Goal: Task Accomplishment & Management: Manage account settings

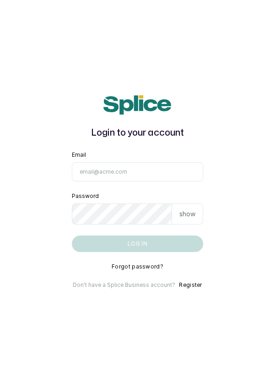
click at [121, 181] on input "Email" at bounding box center [138, 171] width 132 height 19
type input "[EMAIL_ADDRESS][DOMAIN_NAME]"
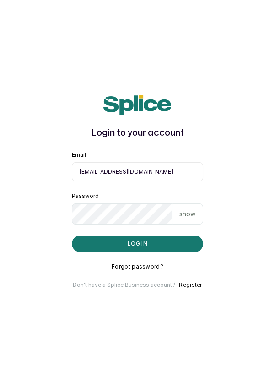
click at [72, 236] on button "Log in" at bounding box center [138, 244] width 132 height 16
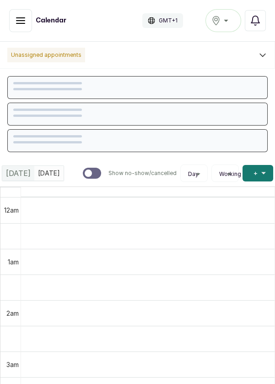
scroll to position [308, 0]
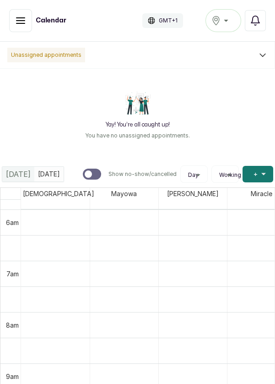
click at [17, 19] on icon "button" at bounding box center [20, 20] width 11 height 11
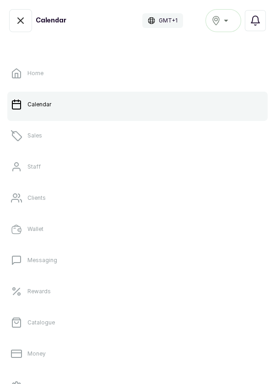
click at [45, 147] on link "Sales" at bounding box center [137, 136] width 261 height 26
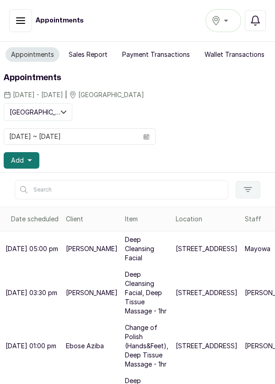
scroll to position [5, 0]
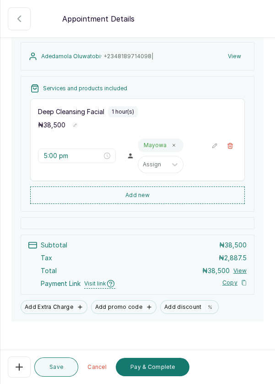
scroll to position [106, 0]
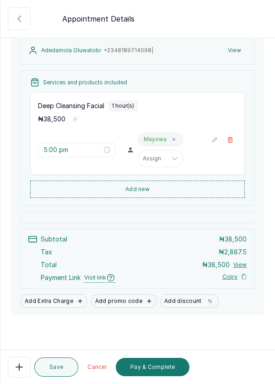
click at [189, 297] on button "Add discount" at bounding box center [189, 301] width 59 height 14
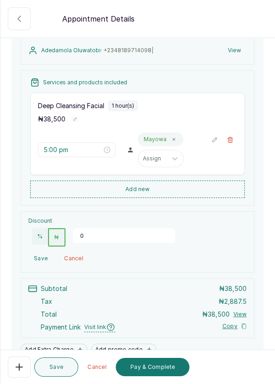
scroll to position [106, 0]
click at [99, 236] on input "0" at bounding box center [124, 236] width 103 height 15
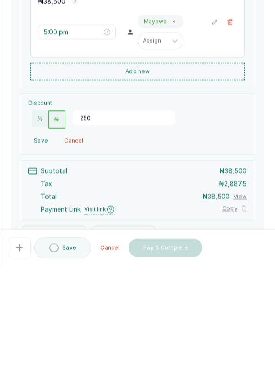
type input "2500"
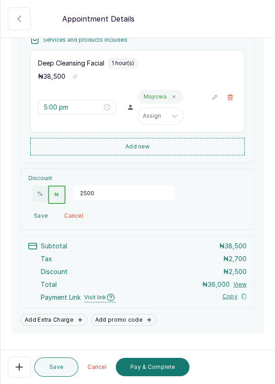
scroll to position [150, 0]
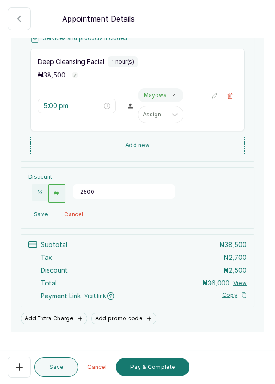
click at [151, 368] on button "Pay & Complete" at bounding box center [153, 367] width 74 height 18
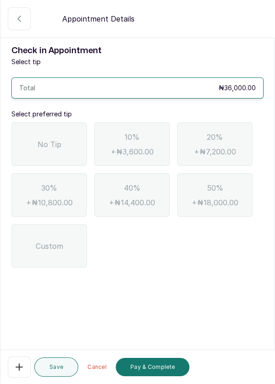
scroll to position [0, 0]
click at [29, 142] on div "No Tip" at bounding box center [49, 144] width 76 height 44
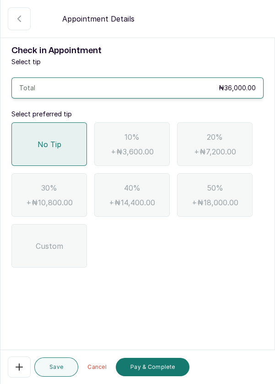
click at [150, 369] on button "Pay & Complete" at bounding box center [153, 367] width 74 height 18
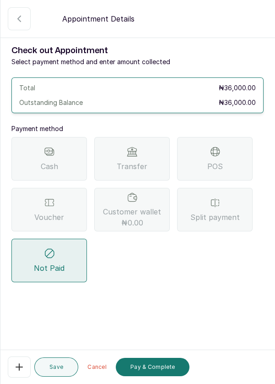
click at [60, 214] on span "Voucher" at bounding box center [49, 217] width 30 height 11
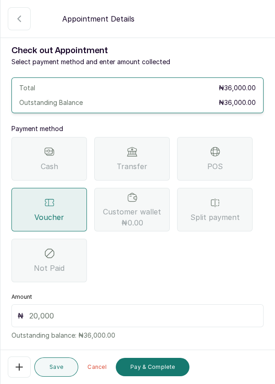
click at [38, 315] on input "text" at bounding box center [143, 315] width 229 height 11
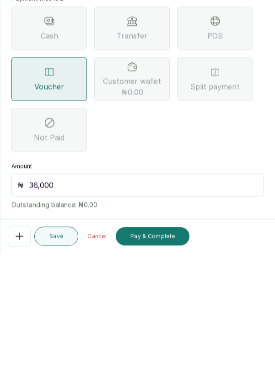
scroll to position [5, 0]
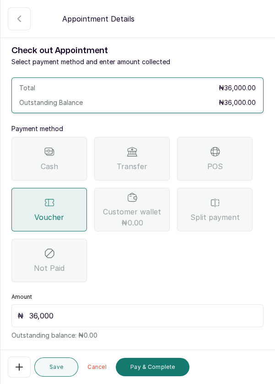
type input "36,000"
click at [149, 367] on button "Pay & Complete" at bounding box center [153, 367] width 74 height 18
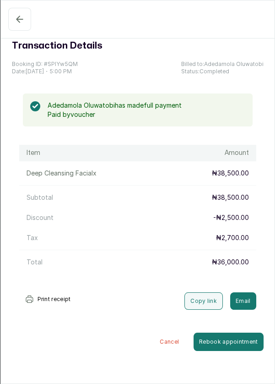
click at [14, 24] on icon "button" at bounding box center [19, 19] width 11 height 11
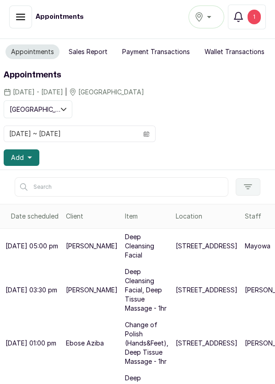
scroll to position [6, 0]
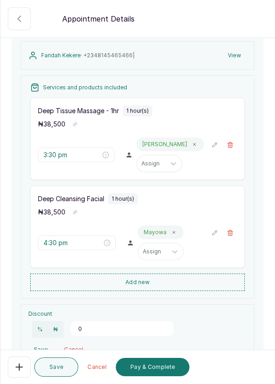
scroll to position [102, 0]
click at [14, 373] on icon "button" at bounding box center [19, 367] width 11 height 11
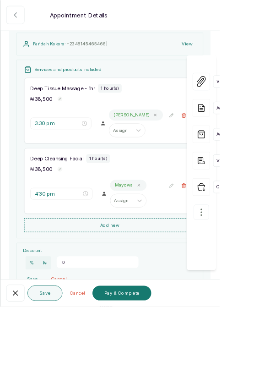
scroll to position [90, 0]
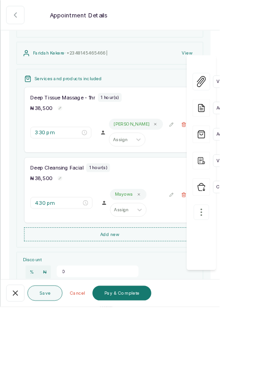
click at [17, 373] on icon "button" at bounding box center [19, 367] width 11 height 11
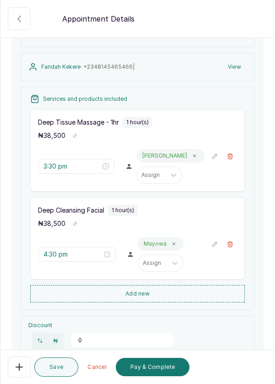
scroll to position [102, 0]
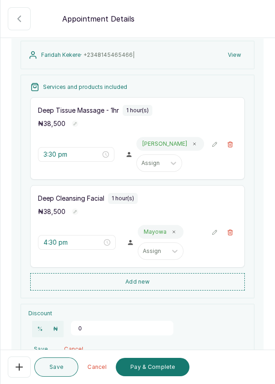
click at [232, 143] on icon "button" at bounding box center [230, 144] width 6 height 6
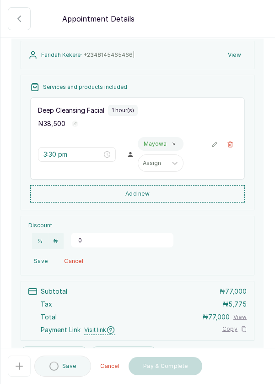
type input "4:30 pm"
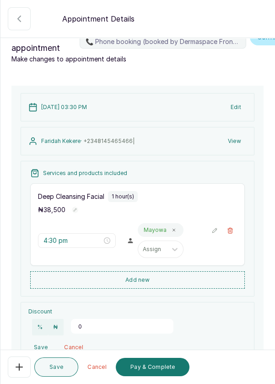
scroll to position [0, 0]
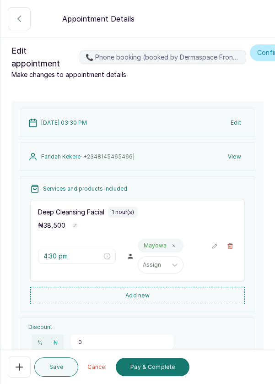
click at [241, 119] on button "Edit" at bounding box center [236, 123] width 22 height 16
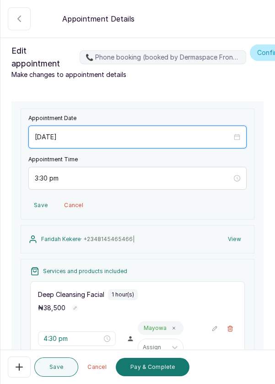
click at [81, 139] on input "[DATE]" at bounding box center [133, 137] width 197 height 10
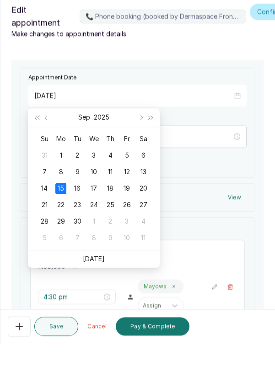
click at [82, 234] on td "16" at bounding box center [77, 229] width 16 height 16
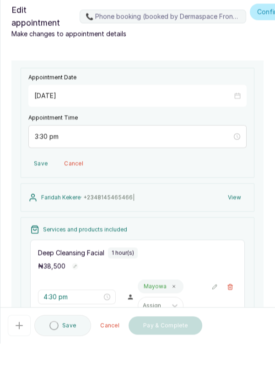
type input "[DATE]"
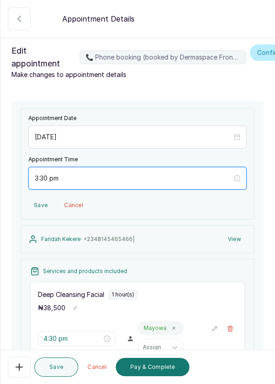
click at [71, 174] on input "3:30 pm" at bounding box center [133, 178] width 197 height 10
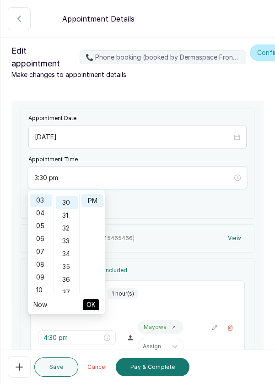
scroll to position [384, 0]
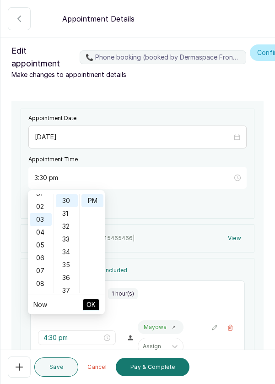
click at [45, 210] on div "02" at bounding box center [41, 206] width 22 height 13
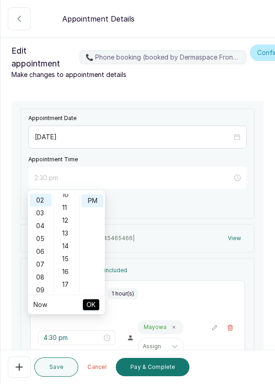
scroll to position [0, 0]
click at [67, 203] on div "00" at bounding box center [67, 200] width 22 height 13
type input "2:00 pm"
click at [90, 305] on span "OK" at bounding box center [91, 304] width 9 height 17
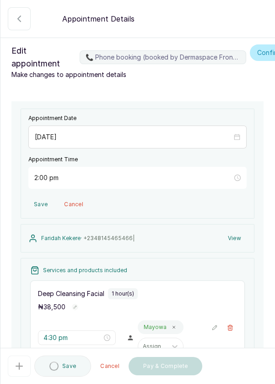
type input "2:00 pm"
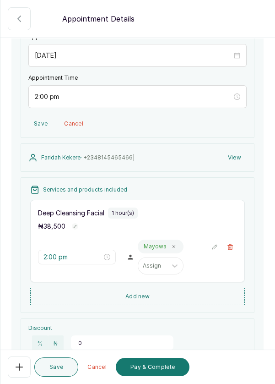
scroll to position [82, 0]
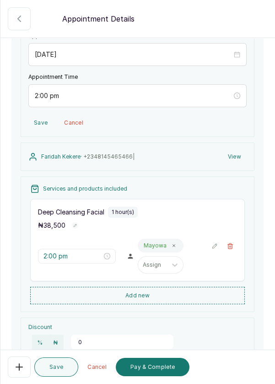
click at [143, 292] on button "Add new" at bounding box center [137, 295] width 215 height 17
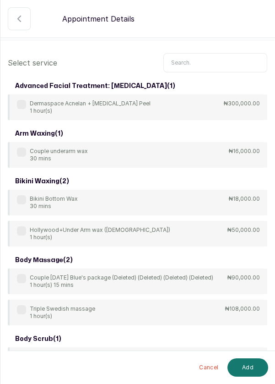
scroll to position [0, 0]
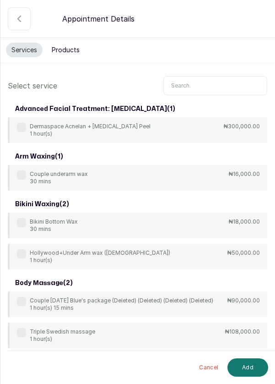
click at [180, 83] on input "text" at bounding box center [216, 85] width 104 height 19
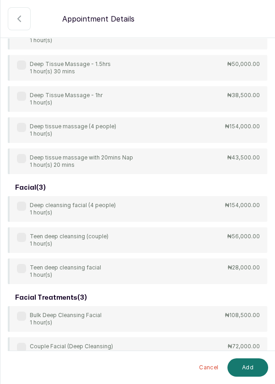
scroll to position [233, 0]
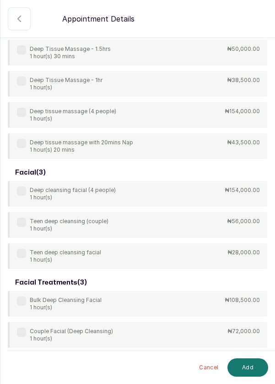
type input "[PERSON_NAME]"
click at [137, 81] on div "4Hands Deep Tissue Massage 45 mins ₦55,000.00 Bulk 4hands Deep Tissue Massage (…" at bounding box center [138, 21] width 260 height 275
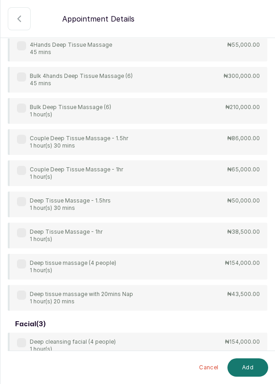
click at [15, 228] on div "Deep Tissue Massage - 1hr 1 hour(s) ₦38,500.00" at bounding box center [138, 236] width 260 height 26
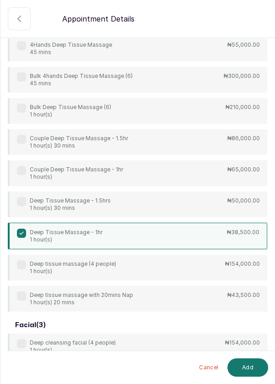
click at [251, 365] on button "Add" at bounding box center [248, 367] width 41 height 18
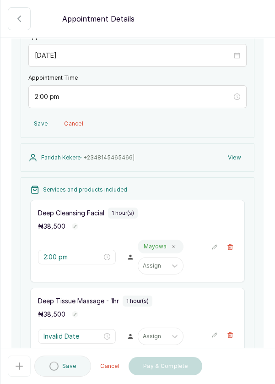
type input "3:00 pm"
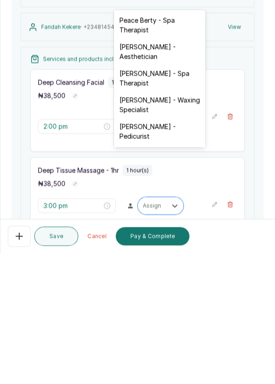
scroll to position [44, 0]
click at [162, 265] on div "[PERSON_NAME] - Pedicurist" at bounding box center [160, 262] width 92 height 27
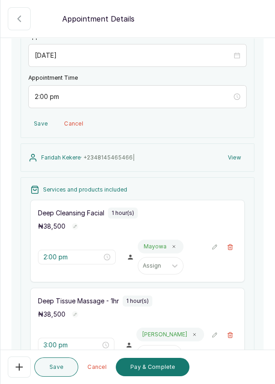
click at [161, 243] on p "Mayowa" at bounding box center [155, 246] width 23 height 7
click at [173, 246] on icon at bounding box center [174, 247] width 2 height 2
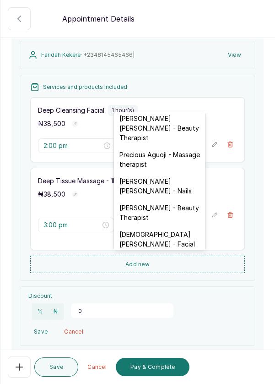
scroll to position [378, 0]
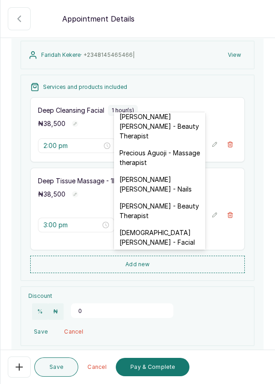
click at [175, 224] on div "[DEMOGRAPHIC_DATA][PERSON_NAME] - Facial" at bounding box center [160, 237] width 92 height 27
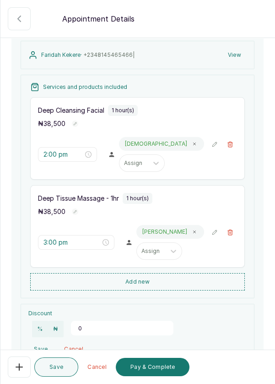
click at [55, 368] on button "Save" at bounding box center [56, 366] width 44 height 19
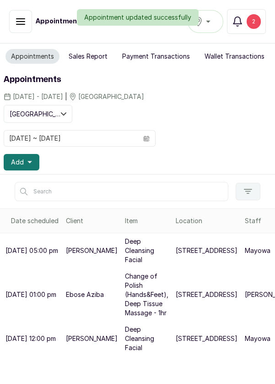
scroll to position [6, 0]
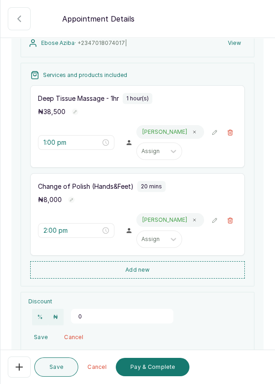
scroll to position [181, 0]
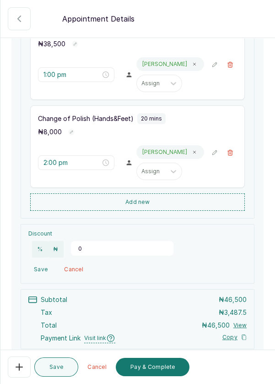
click at [90, 246] on input "0" at bounding box center [122, 248] width 103 height 15
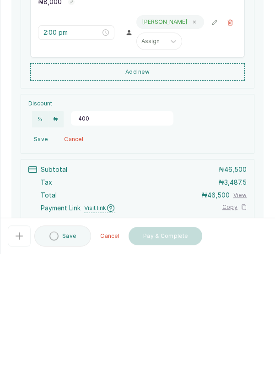
type input "4000"
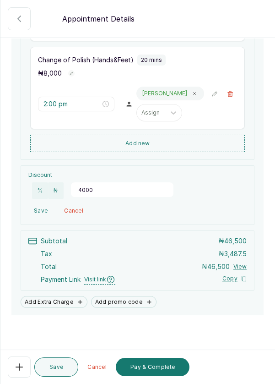
click at [40, 205] on button "Save" at bounding box center [40, 211] width 25 height 16
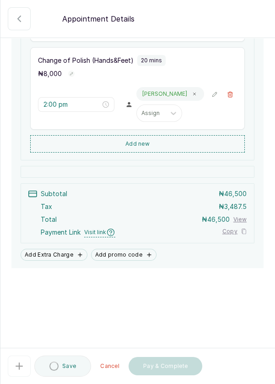
scroll to position [192, 0]
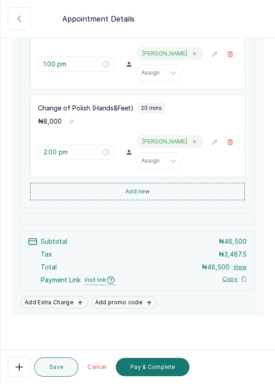
click at [145, 369] on button "Pay & Complete" at bounding box center [153, 367] width 74 height 18
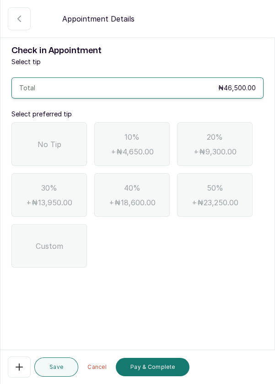
scroll to position [0, 0]
click at [34, 142] on div "No Tip" at bounding box center [49, 144] width 76 height 44
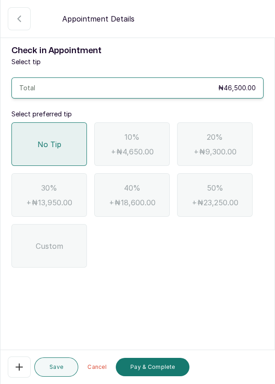
click at [163, 366] on button "Pay & Complete" at bounding box center [153, 367] width 74 height 18
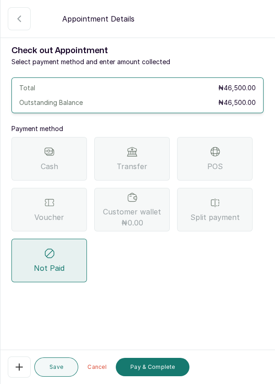
click at [132, 153] on icon at bounding box center [132, 151] width 9 height 9
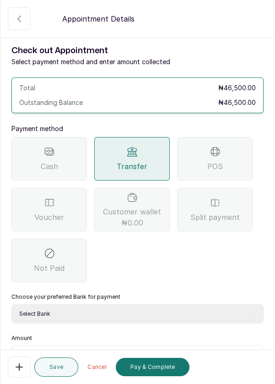
click at [99, 313] on select "Select Bank DERMASPACE ESTHETIC & WELLNESS CENT Sterling Bank DERMASPACEEST/DER…" at bounding box center [137, 313] width 252 height 19
select select "818ea5c0-5b47-4751-8f35-6fc14409c533"
click at [11, 304] on select "Select Bank DERMASPACE ESTHETIC & WELLNESS CENT Sterling Bank DERMASPACEEST/DER…" at bounding box center [137, 313] width 252 height 19
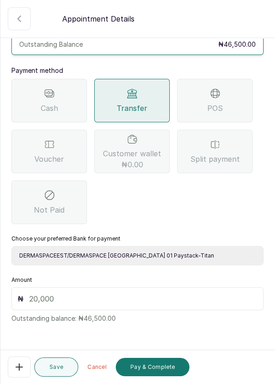
scroll to position [59, 0]
click at [41, 293] on input "text" at bounding box center [143, 298] width 229 height 11
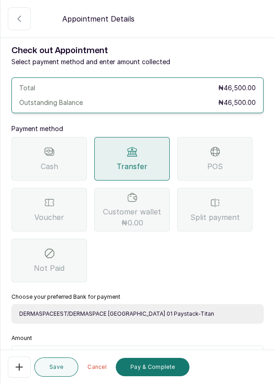
scroll to position [0, 0]
click at [21, 16] on icon "button" at bounding box center [19, 18] width 11 height 11
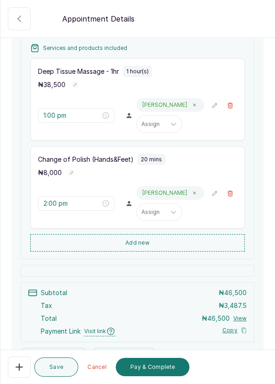
scroll to position [192, 0]
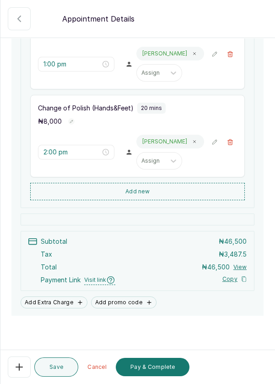
click at [173, 297] on div "Add Extra Charge Add promo code" at bounding box center [138, 302] width 234 height 12
click at [177, 297] on div "Add Extra Charge Add promo code" at bounding box center [138, 302] width 234 height 12
click at [175, 300] on div "Add Extra Charge Add promo code" at bounding box center [138, 302] width 234 height 12
click at [175, 301] on div "Add Extra Charge Add promo code" at bounding box center [138, 302] width 234 height 12
click at [15, 20] on icon "button" at bounding box center [19, 18] width 11 height 11
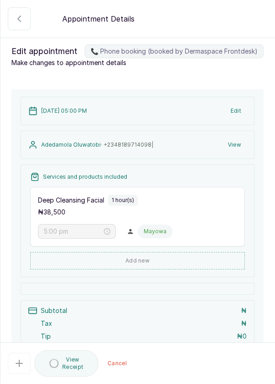
type input "5:00 pm"
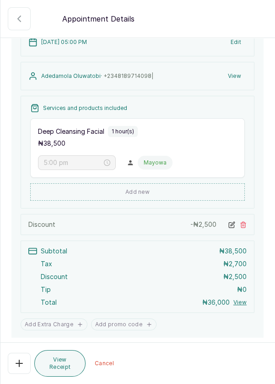
scroll to position [125, 0]
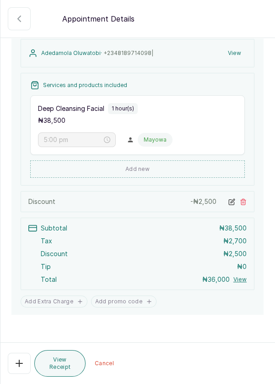
click at [21, 369] on icon "button" at bounding box center [19, 363] width 11 height 11
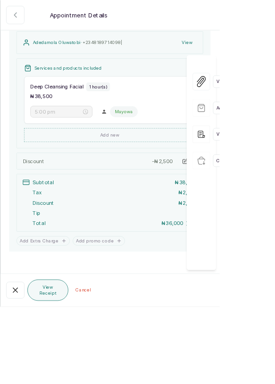
click at [19, 369] on icon "button" at bounding box center [19, 363] width 11 height 11
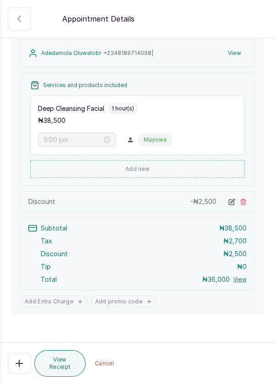
click at [52, 337] on form "Back Appointment Details Edit appointment 📞 Phone booking (booked by Dermaspace…" at bounding box center [137, 153] width 274 height 554
click at [18, 15] on icon "button" at bounding box center [19, 18] width 11 height 11
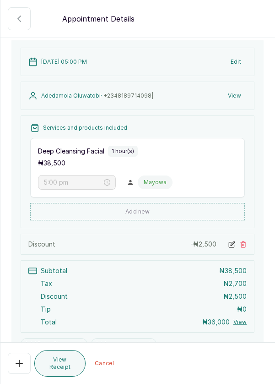
scroll to position [84, 0]
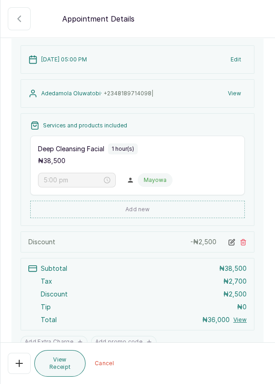
click at [21, 21] on icon "button" at bounding box center [19, 18] width 3 height 5
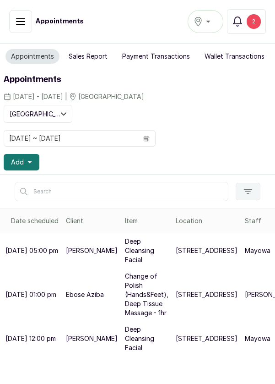
scroll to position [0, 39]
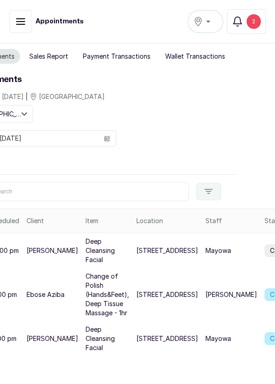
click at [53, 56] on button "Sales Report" at bounding box center [49, 56] width 50 height 15
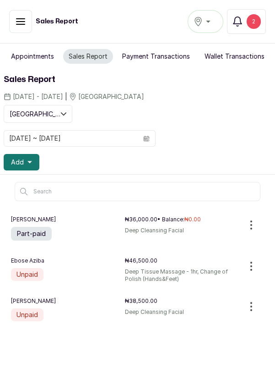
click at [251, 227] on icon "button" at bounding box center [251, 225] width 1 height 8
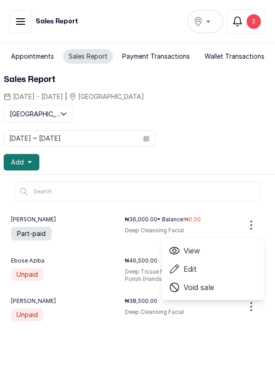
click at [202, 286] on span "Void sale" at bounding box center [199, 287] width 31 height 11
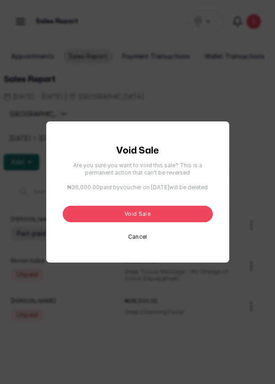
click at [152, 222] on button "Void sale" at bounding box center [138, 214] width 150 height 16
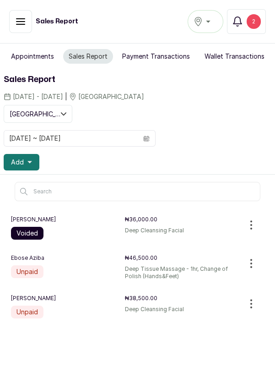
click at [252, 265] on icon "button" at bounding box center [251, 263] width 1 height 8
click at [33, 51] on button "Appointments" at bounding box center [32, 56] width 54 height 15
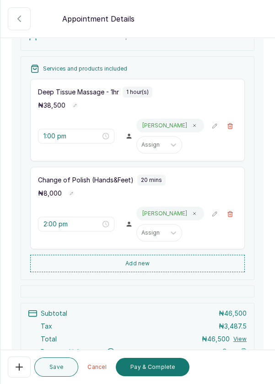
scroll to position [194, 0]
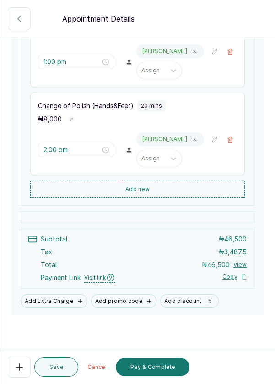
click at [175, 303] on button "Add discount" at bounding box center [189, 301] width 59 height 14
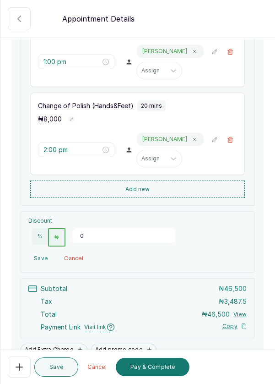
scroll to position [193, 0]
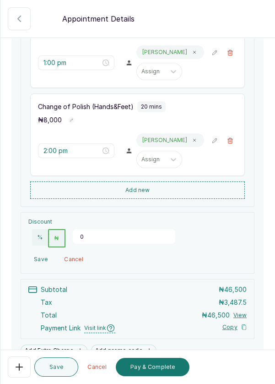
click at [87, 236] on input "0" at bounding box center [124, 236] width 103 height 15
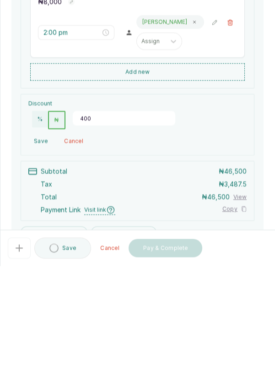
type input "4000"
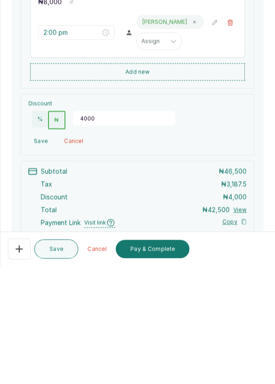
scroll to position [254, 0]
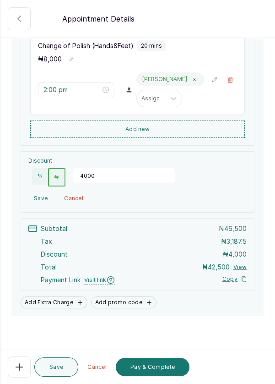
click at [148, 371] on button "Pay & Complete" at bounding box center [153, 367] width 74 height 18
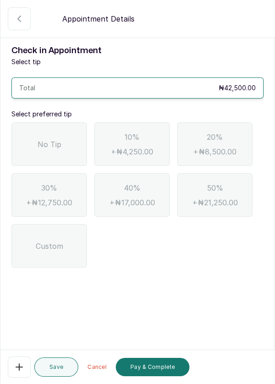
scroll to position [0, 0]
click at [60, 134] on div "No Tip" at bounding box center [49, 144] width 76 height 44
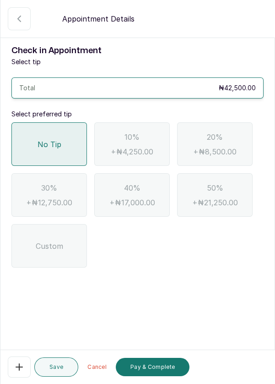
click at [161, 367] on button "Pay & Complete" at bounding box center [153, 367] width 74 height 18
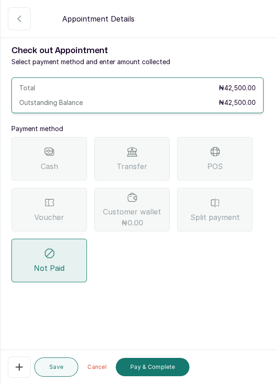
click at [150, 154] on div "Transfer" at bounding box center [132, 159] width 76 height 44
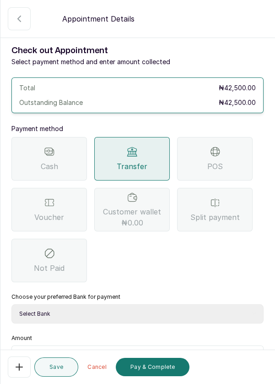
click at [96, 307] on select "Select Bank DERMASPACE ESTHETIC & WELLNESS CENT Sterling Bank DERMASPACEEST/DER…" at bounding box center [137, 313] width 252 height 19
select select "818ea5c0-5b47-4751-8f35-6fc14409c533"
click at [11, 304] on select "Select Bank DERMASPACE ESTHETIC & WELLNESS CENT Sterling Bank DERMASPACEEST/DER…" at bounding box center [137, 313] width 252 height 19
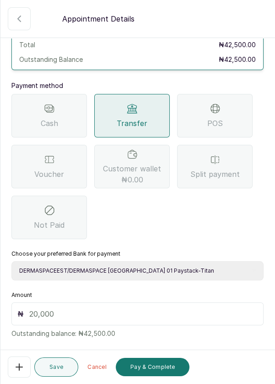
scroll to position [44, 0]
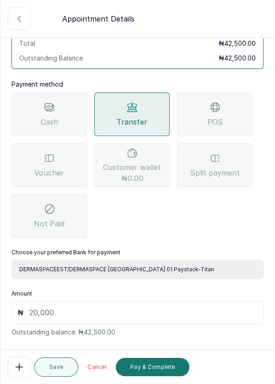
click at [49, 312] on input "text" at bounding box center [143, 312] width 229 height 11
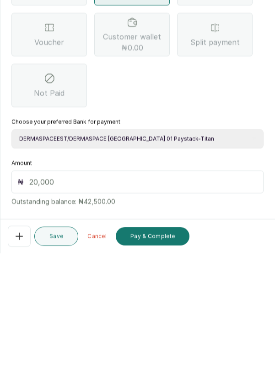
scroll to position [44, 0]
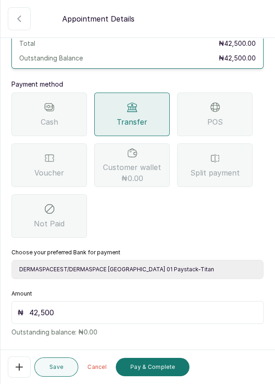
type input "42,500"
click at [157, 368] on button "Pay & Complete" at bounding box center [153, 367] width 74 height 18
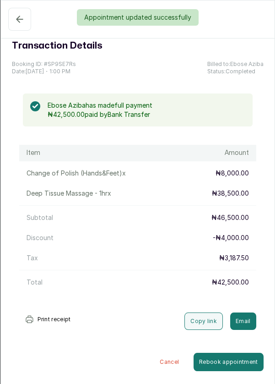
click at [27, 20] on div "Appointment updated successfully" at bounding box center [137, 17] width 275 height 16
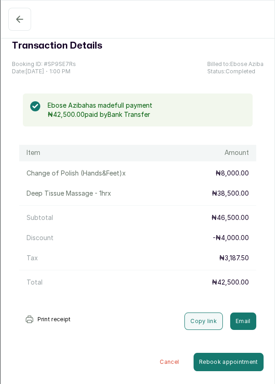
click at [19, 20] on icon "button" at bounding box center [19, 19] width 11 height 11
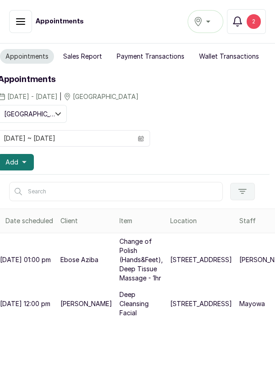
scroll to position [0, 0]
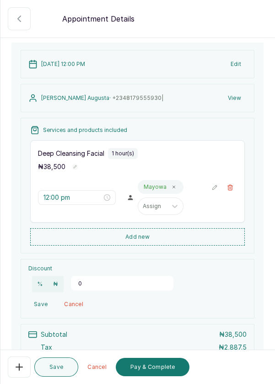
scroll to position [64, 0]
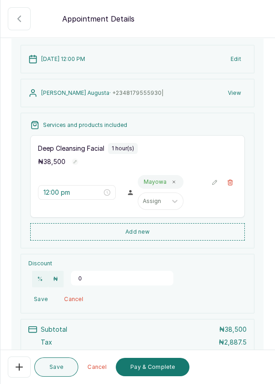
click at [96, 272] on input "0" at bounding box center [122, 278] width 103 height 15
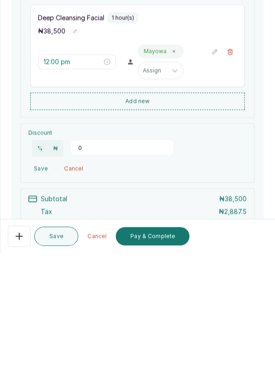
scroll to position [18, 0]
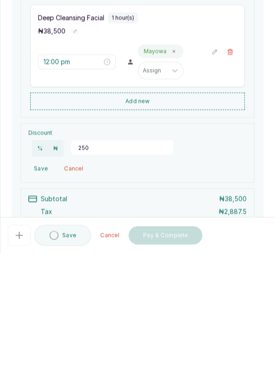
type input "2500"
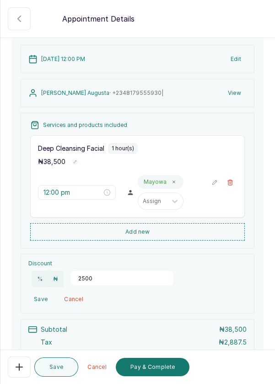
click at [159, 367] on button "Pay & Complete" at bounding box center [153, 367] width 74 height 18
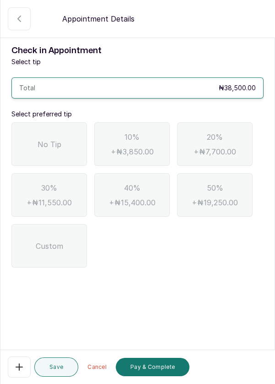
scroll to position [44, 0]
click at [15, 12] on button "Completed" at bounding box center [19, 18] width 23 height 23
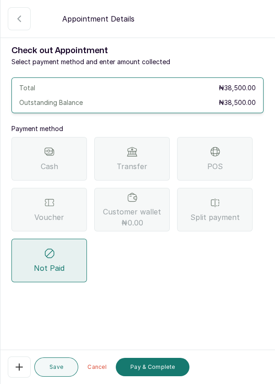
click at [17, 19] on icon "button" at bounding box center [19, 18] width 11 height 11
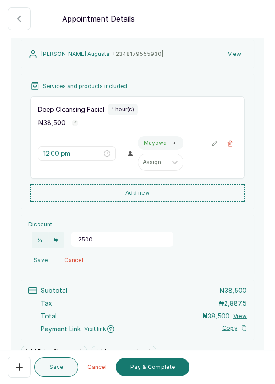
scroll to position [105, 0]
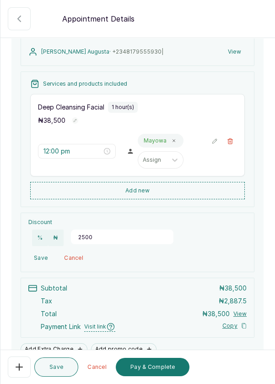
click at [100, 230] on input "2500" at bounding box center [122, 237] width 103 height 15
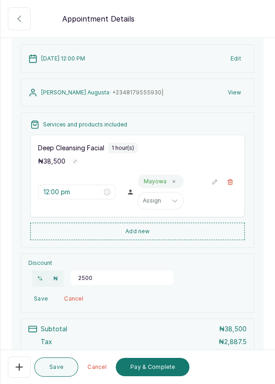
scroll to position [62, 0]
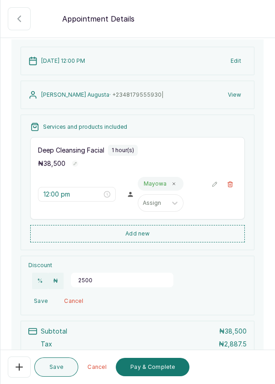
click at [25, 13] on button "📞 Phone booking (booked by Dermaspace Frontdesk)" at bounding box center [19, 18] width 23 height 23
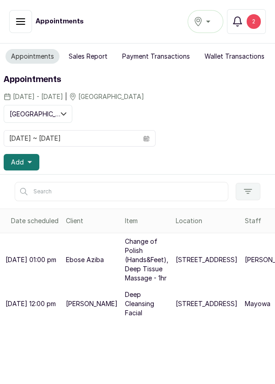
click at [21, 167] on button "Add" at bounding box center [22, 162] width 36 height 16
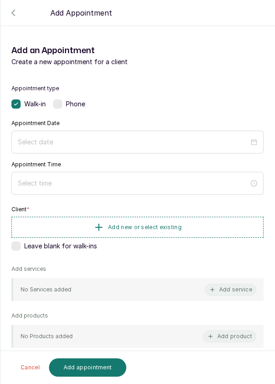
click at [61, 106] on label at bounding box center [57, 103] width 9 height 9
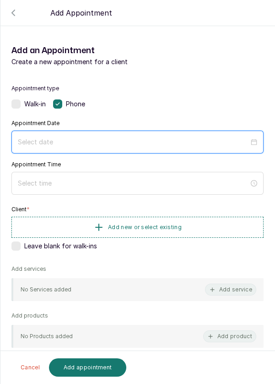
click at [58, 139] on input at bounding box center [133, 142] width 231 height 10
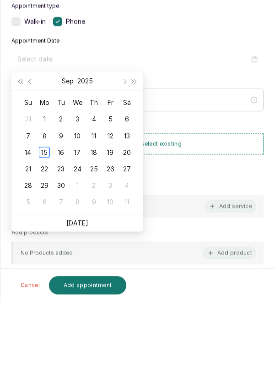
click at [81, 304] on link "[DATE]" at bounding box center [77, 305] width 22 height 8
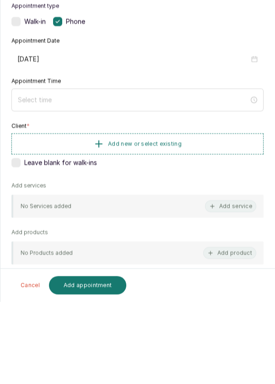
type input "[DATE]"
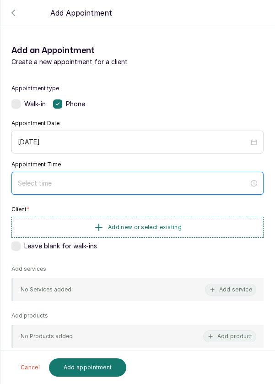
click at [83, 180] on input at bounding box center [133, 183] width 231 height 10
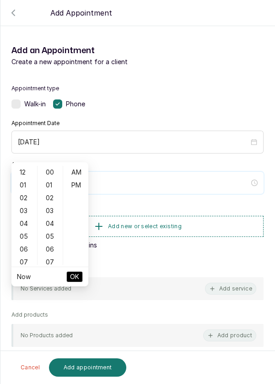
scroll to position [74, 0]
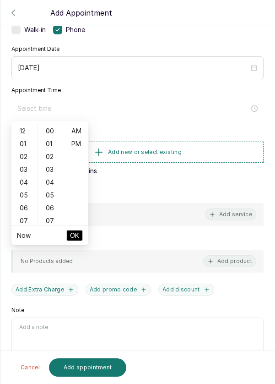
click at [25, 182] on div "04" at bounding box center [24, 182] width 22 height 13
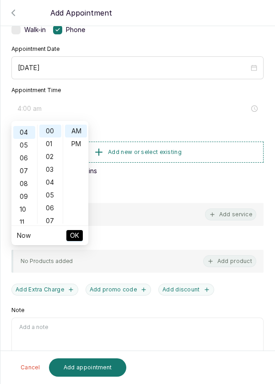
scroll to position [51, 0]
click at [82, 145] on div "PM" at bounding box center [76, 143] width 22 height 13
type input "4:00 pm"
click at [77, 235] on span "OK" at bounding box center [74, 235] width 9 height 17
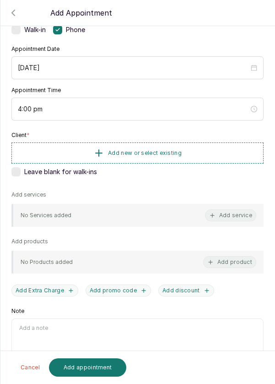
click at [137, 146] on button "Add new or select existing" at bounding box center [137, 153] width 252 height 21
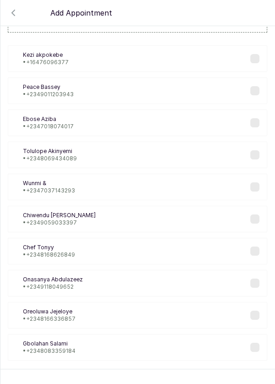
scroll to position [37, 0]
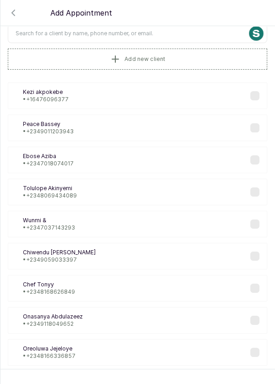
click at [84, 33] on input "text" at bounding box center [138, 33] width 260 height 19
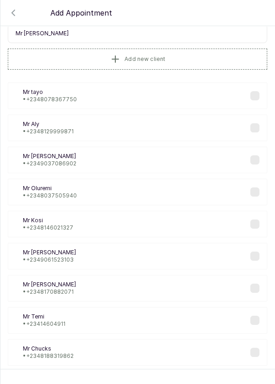
type input "[PERSON_NAME]"
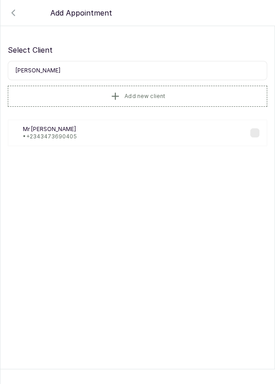
scroll to position [0, 0]
click at [131, 139] on div "MR [PERSON_NAME] • [PHONE_NUMBER]" at bounding box center [138, 133] width 260 height 27
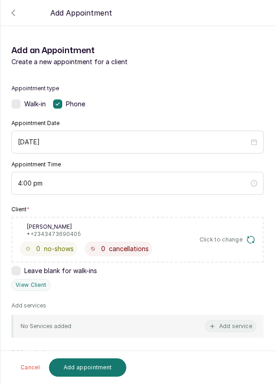
click at [248, 323] on button "Add service" at bounding box center [230, 326] width 51 height 12
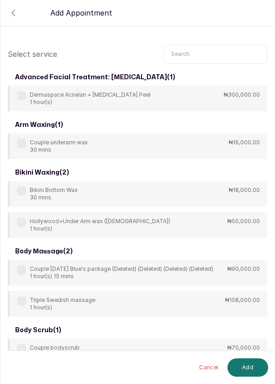
click at [194, 51] on input "text" at bounding box center [216, 53] width 104 height 19
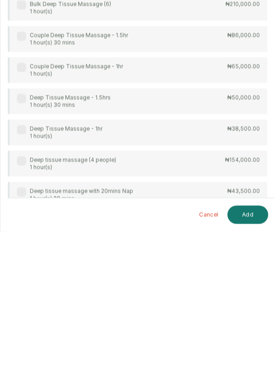
type input "[PERSON_NAME]"
click at [211, 273] on div "Deep Tissue Massage - 1hr 1 hour(s) ₦38,500.00" at bounding box center [138, 286] width 260 height 26
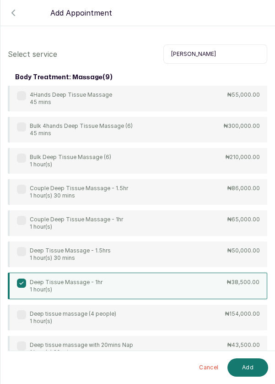
click at [242, 367] on button "Add" at bounding box center [248, 367] width 41 height 18
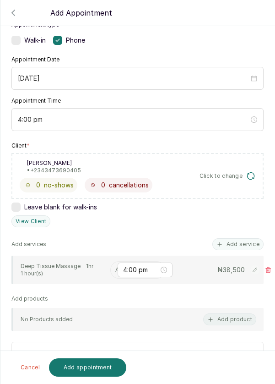
scroll to position [73, 0]
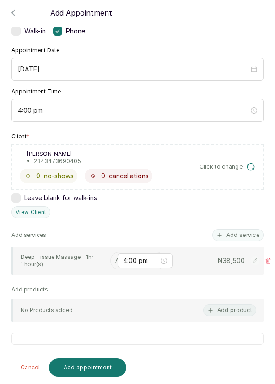
click at [115, 258] on input "text" at bounding box center [115, 261] width 1 height 6
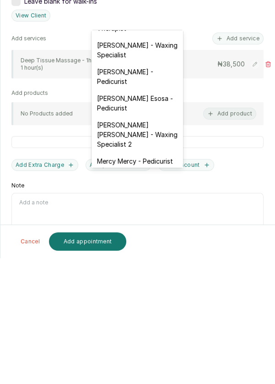
scroll to position [77, 0]
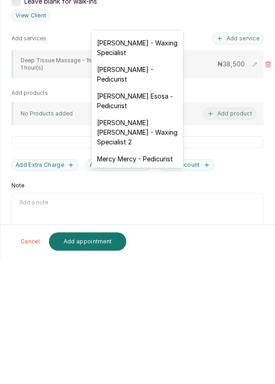
click at [149, 252] on div "[PERSON_NAME] [PERSON_NAME] - Waxing Specialist 2" at bounding box center [138, 258] width 92 height 36
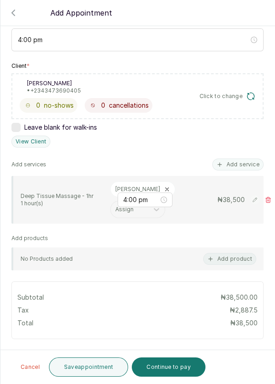
click at [166, 369] on button "Continue to pay" at bounding box center [169, 366] width 74 height 19
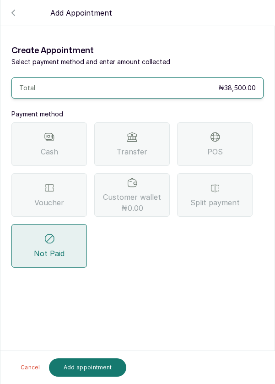
scroll to position [0, 0]
click at [221, 197] on span "Split payment" at bounding box center [215, 202] width 49 height 11
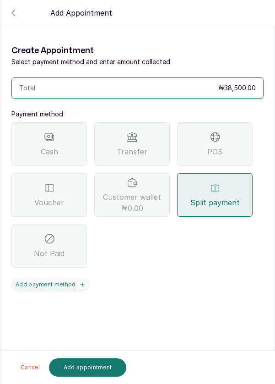
click at [56, 279] on button "Add payment method" at bounding box center [50, 285] width 78 height 12
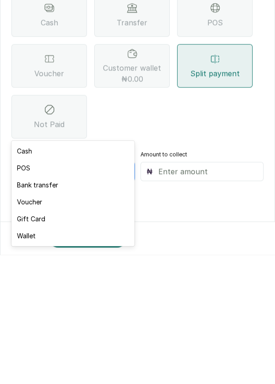
click at [29, 280] on div "Cash" at bounding box center [72, 280] width 123 height 17
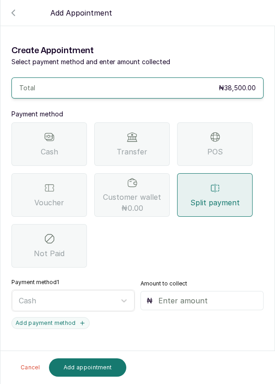
click at [169, 295] on input "text" at bounding box center [209, 300] width 100 height 11
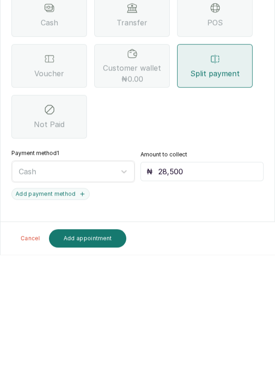
type input "28,500"
click at [72, 317] on button "Add payment method" at bounding box center [50, 323] width 78 height 12
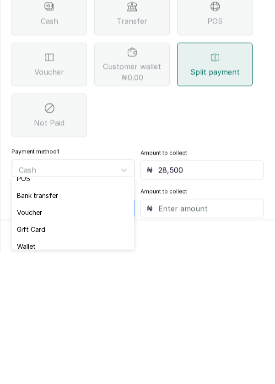
scroll to position [22, 0]
click at [32, 313] on div "POS" at bounding box center [72, 313] width 123 height 17
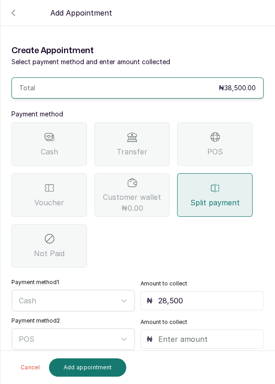
click at [172, 334] on input "text" at bounding box center [209, 339] width 100 height 11
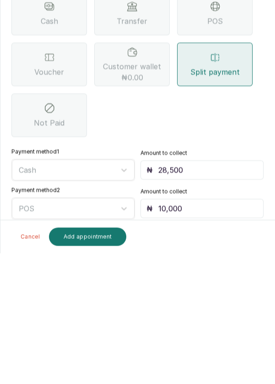
scroll to position [3, 0]
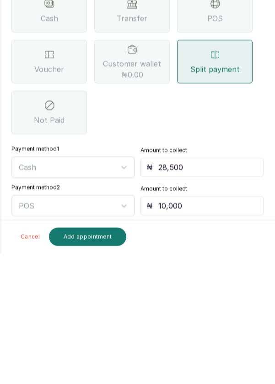
type input "10,000"
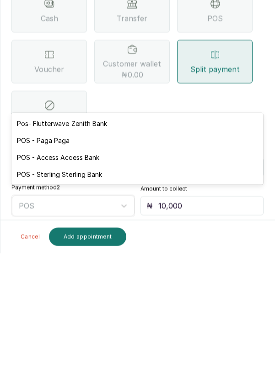
click at [97, 290] on div "POS - Access Access Bank" at bounding box center [137, 288] width 252 height 17
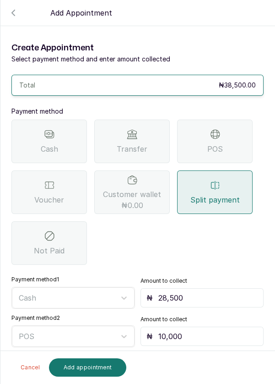
click at [84, 369] on button "Add appointment" at bounding box center [88, 367] width 78 height 18
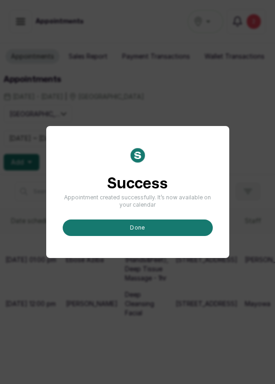
click at [144, 236] on button "done" at bounding box center [138, 227] width 150 height 16
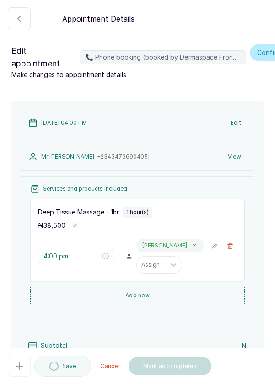
type input "4:00 pm"
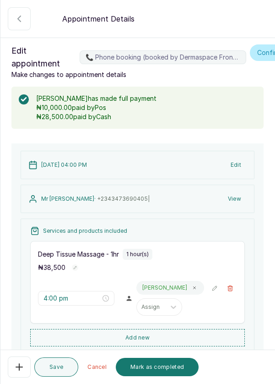
click at [154, 376] on button "Mark as completed" at bounding box center [157, 367] width 83 height 18
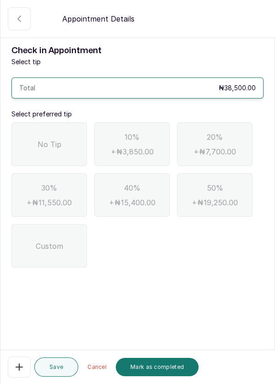
click at [41, 144] on span "No Tip" at bounding box center [50, 144] width 24 height 11
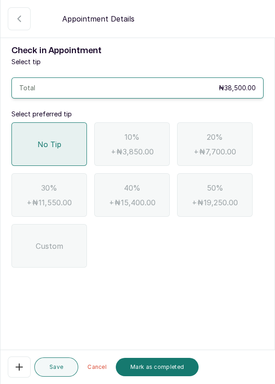
click at [153, 376] on button "Mark as completed" at bounding box center [157, 367] width 83 height 18
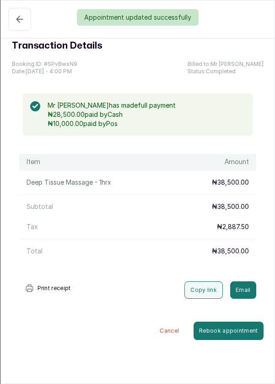
click at [18, 21] on div "Appointment updated successfully" at bounding box center [137, 17] width 275 height 16
click at [18, 22] on div "Appointment updated successfully" at bounding box center [137, 17] width 275 height 16
click at [22, 17] on div "Appointment updated successfully" at bounding box center [137, 17] width 275 height 16
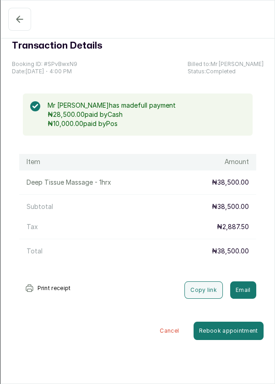
click at [16, 18] on icon "button" at bounding box center [19, 19] width 11 height 11
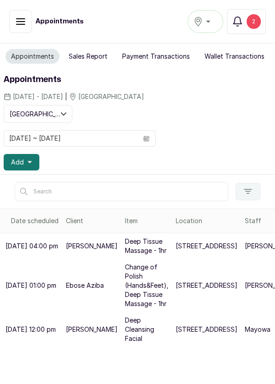
click at [22, 161] on span "Add" at bounding box center [17, 162] width 13 height 9
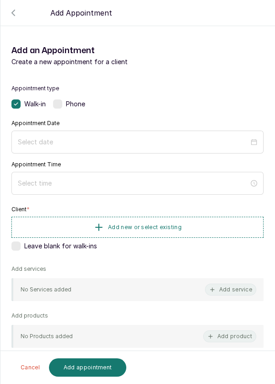
click at [64, 102] on div "Phone" at bounding box center [69, 103] width 32 height 9
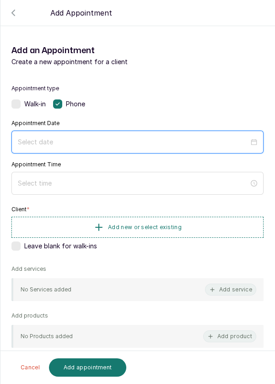
click at [63, 142] on input at bounding box center [133, 142] width 231 height 10
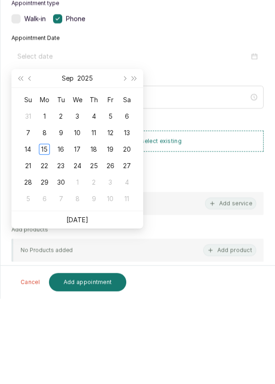
click at [83, 303] on link "[DATE]" at bounding box center [77, 305] width 22 height 8
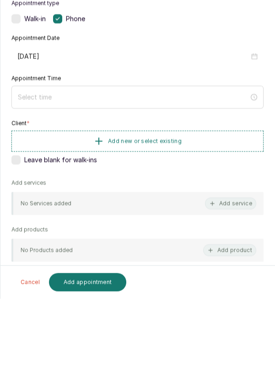
type input "[DATE]"
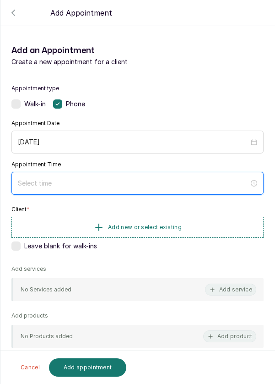
click at [81, 178] on input at bounding box center [133, 183] width 231 height 10
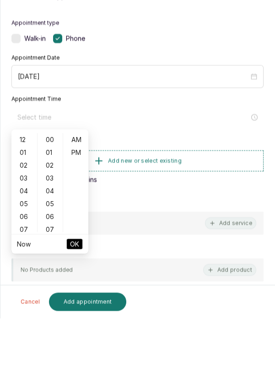
click at [27, 267] on div "05" at bounding box center [24, 269] width 22 height 13
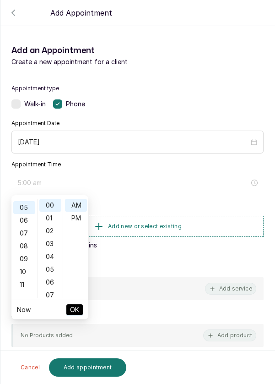
scroll to position [64, 0]
click at [82, 217] on div "PM" at bounding box center [76, 218] width 22 height 13
type input "5:00 pm"
click at [71, 308] on span "OK" at bounding box center [74, 309] width 9 height 17
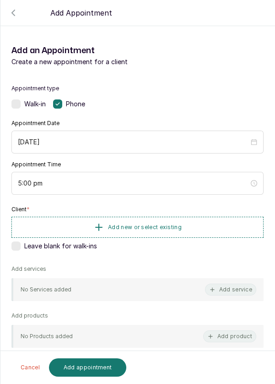
click at [90, 373] on button "Add appointment" at bounding box center [88, 367] width 78 height 18
click at [149, 224] on span "Add new or select existing" at bounding box center [145, 227] width 74 height 7
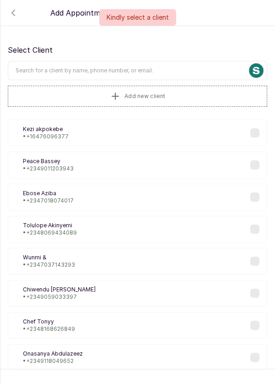
click at [125, 87] on button "Add new client" at bounding box center [138, 96] width 260 height 21
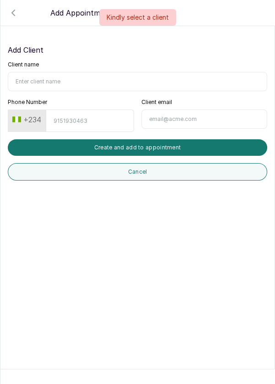
click at [34, 82] on input "Client name" at bounding box center [138, 81] width 260 height 19
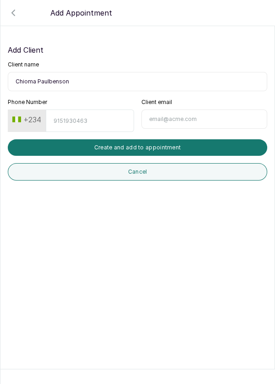
type input "Chioma Paulbenson"
click at [80, 120] on input "Phone Number" at bounding box center [90, 121] width 88 height 22
type input "8032194044"
click at [149, 152] on button "Create and add to appointment" at bounding box center [138, 147] width 260 height 16
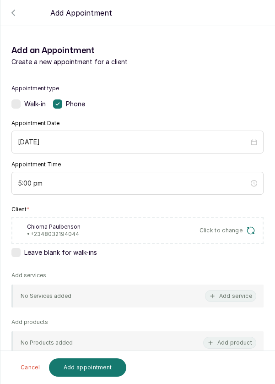
click at [248, 298] on button "Add service" at bounding box center [230, 296] width 51 height 12
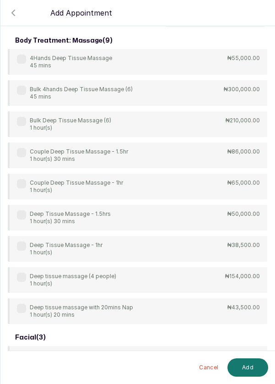
scroll to position [0, 0]
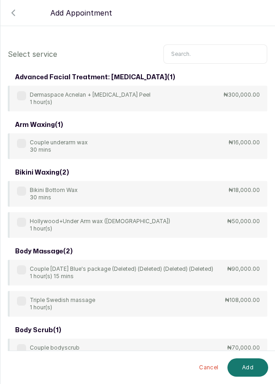
click at [201, 55] on input "text" at bounding box center [216, 53] width 104 height 19
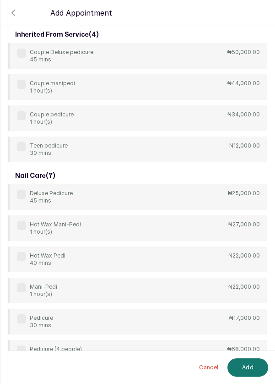
scroll to position [55, 0]
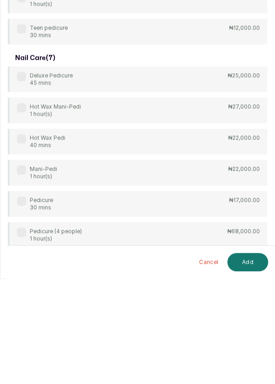
type input "Ped"
click at [142, 303] on div "Pedicure 30 mins ₦17,000.00" at bounding box center [138, 309] width 260 height 26
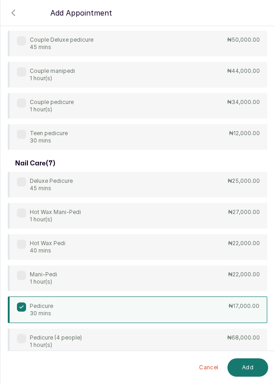
scroll to position [49, 0]
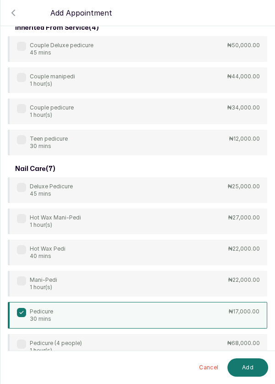
click at [252, 365] on button "Add" at bounding box center [248, 367] width 41 height 18
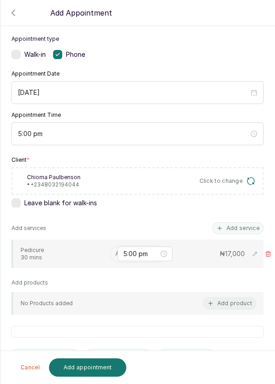
click at [115, 252] on input "text" at bounding box center [115, 254] width 1 height 6
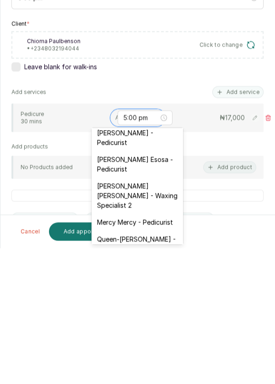
scroll to position [126, 0]
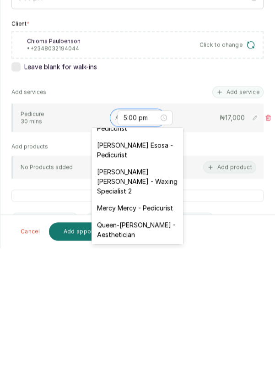
click at [149, 314] on div "[PERSON_NAME] [PERSON_NAME] - Waxing Specialist 2" at bounding box center [138, 317] width 92 height 36
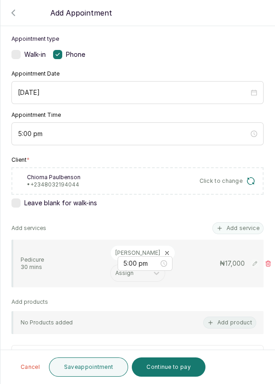
click at [173, 368] on button "Continue to pay" at bounding box center [169, 366] width 74 height 19
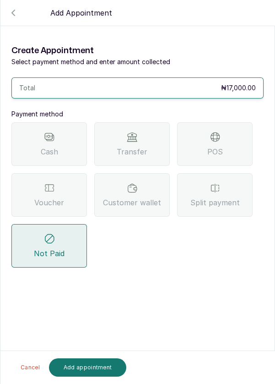
scroll to position [44, 0]
click at [137, 146] on span "Transfer" at bounding box center [132, 151] width 31 height 11
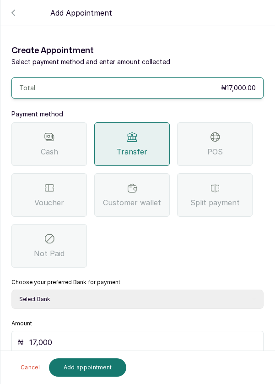
click at [141, 290] on select "Select Bank DERMASPACE ESTHETIC & WELLNESS CENT Sterling Bank DERMASPACEEST/DER…" at bounding box center [137, 299] width 252 height 19
select select "818ea5c0-5b47-4751-8f35-6fc14409c533"
click at [11, 290] on select "Select Bank DERMASPACE ESTHETIC & WELLNESS CENT Sterling Bank DERMASPACEEST/DER…" at bounding box center [137, 299] width 252 height 19
click at [91, 370] on button "Add appointment" at bounding box center [88, 367] width 78 height 18
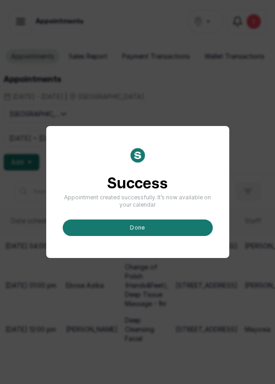
click at [135, 236] on button "done" at bounding box center [138, 227] width 150 height 16
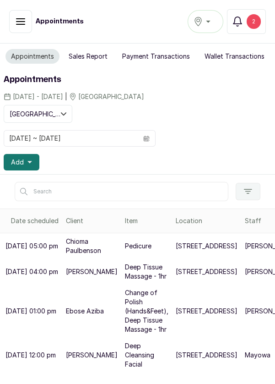
scroll to position [6, 0]
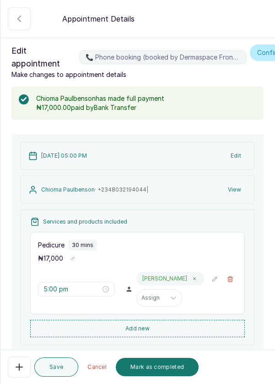
click at [166, 376] on button "Mark as completed" at bounding box center [157, 367] width 83 height 18
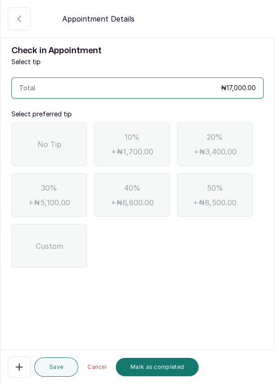
click at [30, 145] on div "No Tip" at bounding box center [49, 144] width 76 height 44
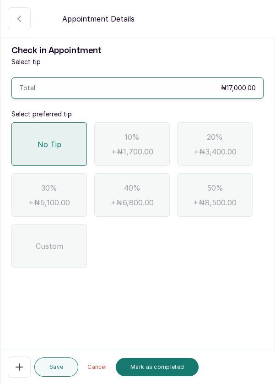
click at [158, 376] on button "Mark as completed" at bounding box center [157, 367] width 83 height 18
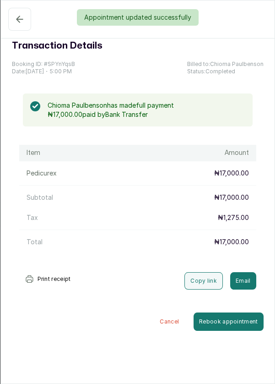
click at [11, 28] on button "Completed" at bounding box center [19, 19] width 23 height 23
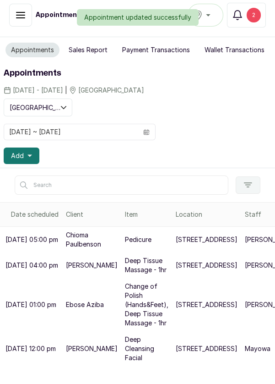
click at [19, 159] on button "Add" at bounding box center [22, 156] width 36 height 16
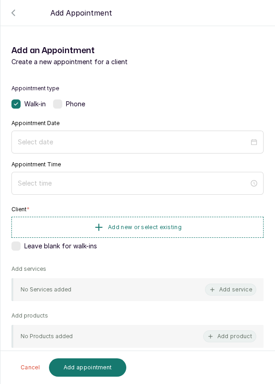
click at [62, 106] on label at bounding box center [57, 103] width 9 height 9
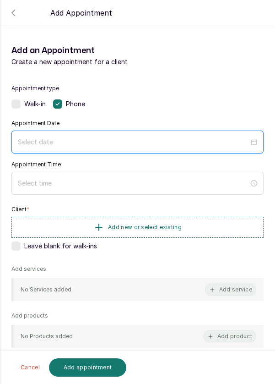
click at [64, 145] on input at bounding box center [133, 142] width 231 height 10
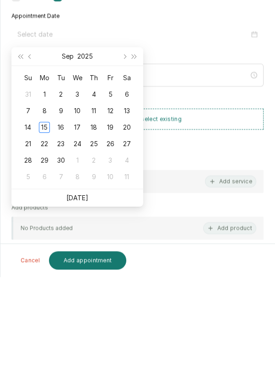
click at [80, 304] on link "[DATE]" at bounding box center [77, 305] width 22 height 8
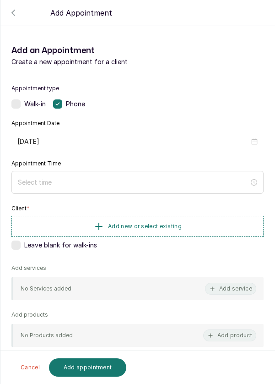
type input "[DATE]"
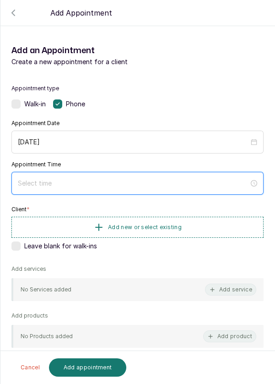
click at [62, 185] on input at bounding box center [133, 183] width 231 height 10
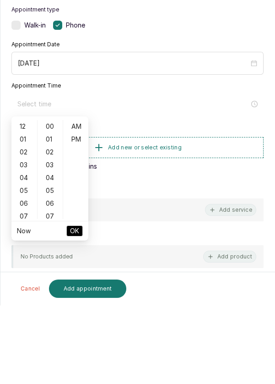
click at [28, 285] on div "06" at bounding box center [24, 282] width 22 height 13
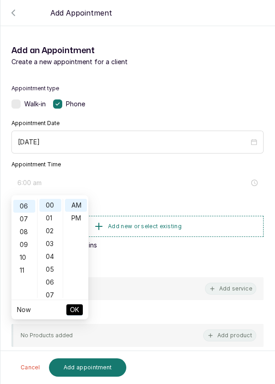
scroll to position [77, 0]
click at [76, 218] on div "PM" at bounding box center [76, 218] width 22 height 13
type input "6:00 pm"
click at [75, 310] on span "OK" at bounding box center [74, 309] width 9 height 17
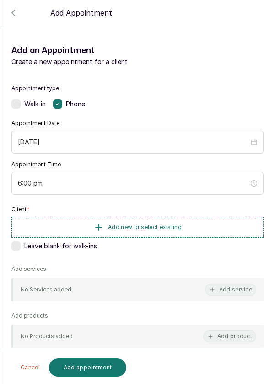
click at [127, 228] on span "Add new or select existing" at bounding box center [145, 227] width 74 height 7
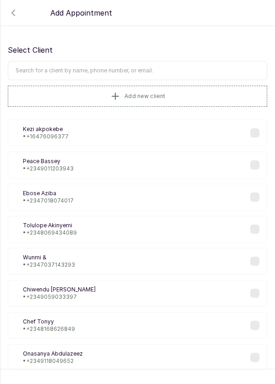
click at [53, 73] on input "text" at bounding box center [138, 70] width 260 height 19
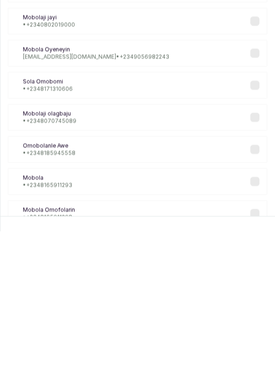
scroll to position [36, 0]
type input "Mobo"
click at [102, 330] on div "RO Raheemah Omobolanle [EMAIL_ADDRESS][DOMAIN_NAME] • [PHONE_NUMBER] AO Ayobami…" at bounding box center [138, 222] width 260 height 330
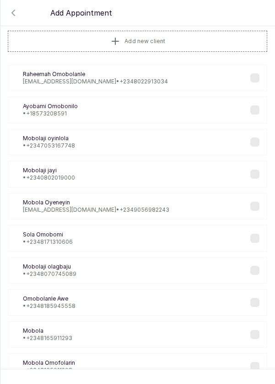
scroll to position [0, 0]
click at [168, 365] on div "MO Mobola Omofolarin • [PHONE_NUMBER]" at bounding box center [138, 366] width 260 height 27
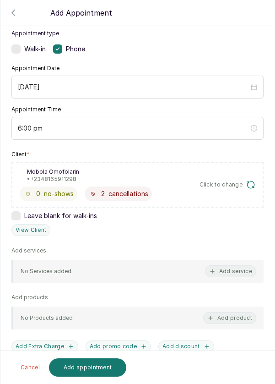
click at [240, 267] on button "Add service" at bounding box center [230, 271] width 51 height 12
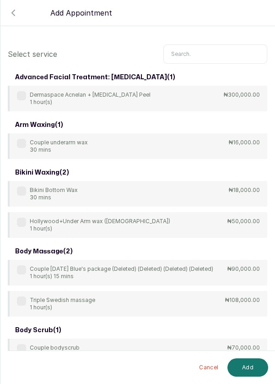
click at [195, 54] on input "text" at bounding box center [216, 53] width 104 height 19
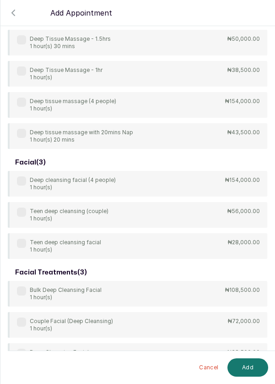
scroll to position [275, 0]
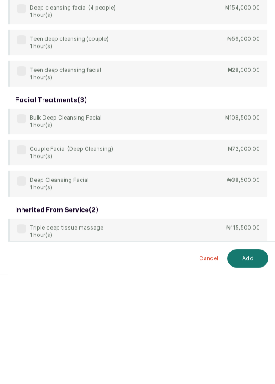
type input "[PERSON_NAME]"
click at [111, 289] on div "body treatment: massage ( 9 ) 4Hands Deep Tissue Massage 45 mins ₦55,000.00 Bul…" at bounding box center [138, 89] width 260 height 590
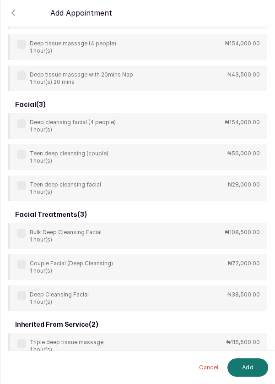
scroll to position [275, 0]
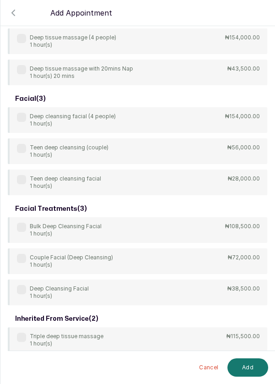
click at [19, 290] on label at bounding box center [21, 289] width 9 height 9
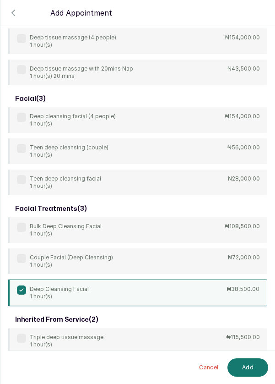
click at [256, 368] on button "Add" at bounding box center [248, 367] width 41 height 18
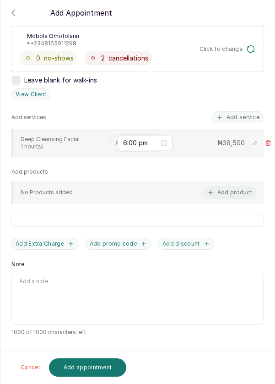
scroll to position [143, 0]
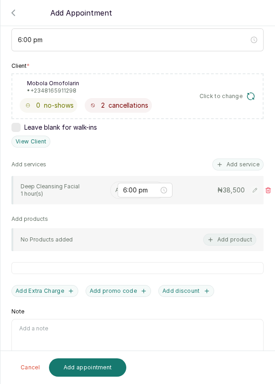
click at [115, 188] on input "text" at bounding box center [115, 190] width 1 height 6
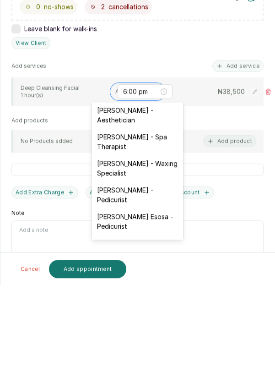
scroll to position [28, 0]
click at [141, 264] on div "[PERSON_NAME] - Waxing Specialist" at bounding box center [138, 267] width 92 height 27
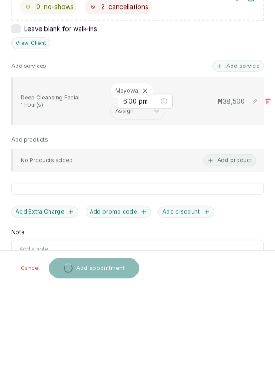
scroll to position [6, 0]
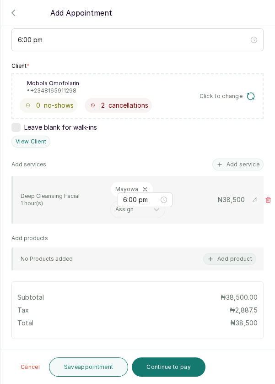
click at [166, 366] on button "Continue to pay" at bounding box center [169, 366] width 74 height 19
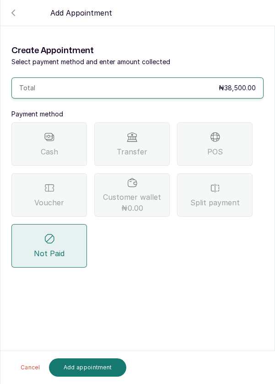
scroll to position [0, 0]
click at [211, 137] on icon at bounding box center [215, 137] width 8 height 4
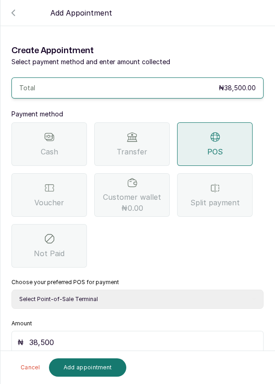
click at [98, 297] on select "Select Point-of-Sale Terminal Pos- Flutterwave Zenith Bank POS - Paga Paga POS …" at bounding box center [137, 299] width 252 height 19
select select "ea021b39-a6bc-4e4d-b5d1-02cb72451b32"
click at [11, 290] on select "Select Point-of-Sale Terminal Pos- Flutterwave Zenith Bank POS - Paga Paga POS …" at bounding box center [137, 299] width 252 height 19
click at [96, 372] on button "Add appointment" at bounding box center [88, 367] width 78 height 18
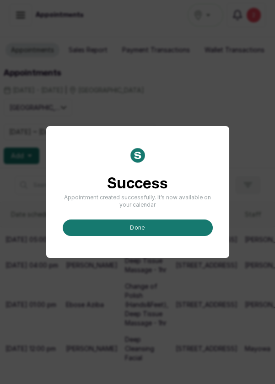
click at [153, 236] on button "done" at bounding box center [138, 227] width 150 height 16
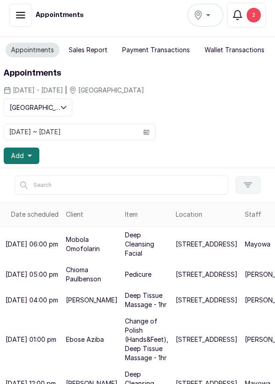
scroll to position [26, 0]
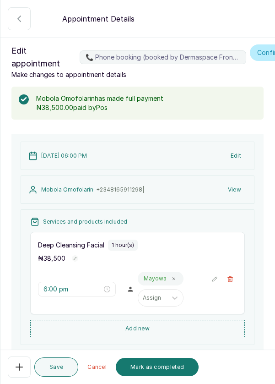
click at [157, 371] on button "Mark as completed" at bounding box center [157, 367] width 83 height 18
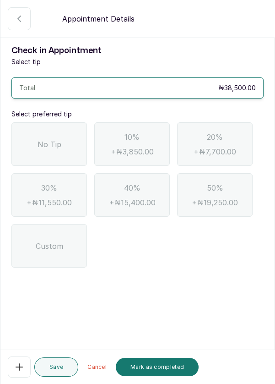
click at [41, 147] on span "No Tip" at bounding box center [50, 144] width 24 height 11
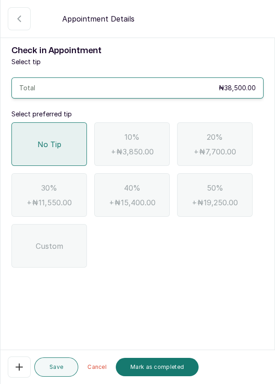
click at [160, 370] on button "Mark as completed" at bounding box center [157, 367] width 83 height 18
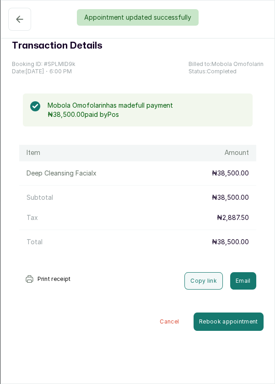
click at [25, 23] on div "Appointment updated successfully" at bounding box center [137, 17] width 275 height 16
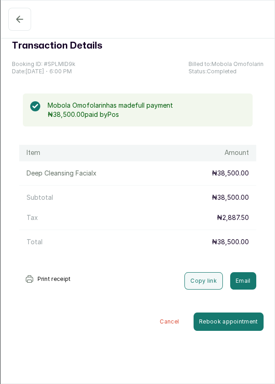
click at [19, 25] on button "Completed" at bounding box center [19, 19] width 23 height 23
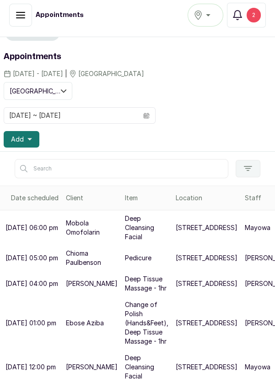
scroll to position [0, 0]
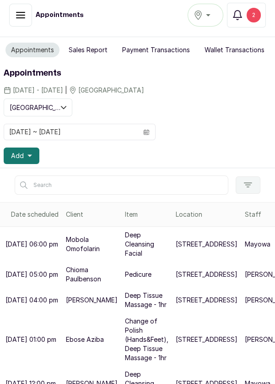
click at [80, 48] on button "Sales Report" at bounding box center [88, 50] width 50 height 15
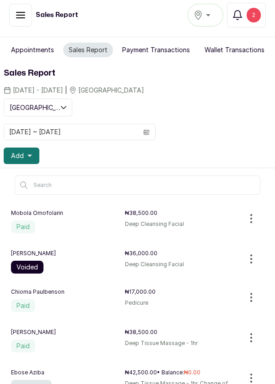
click at [33, 53] on button "Appointments" at bounding box center [32, 50] width 54 height 15
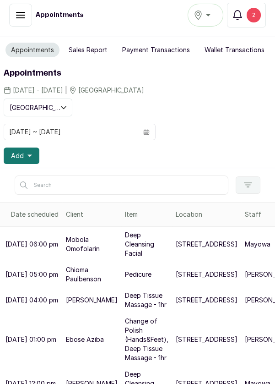
scroll to position [26, 0]
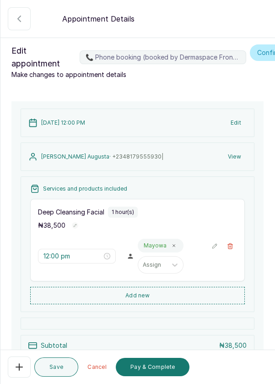
scroll to position [84, 0]
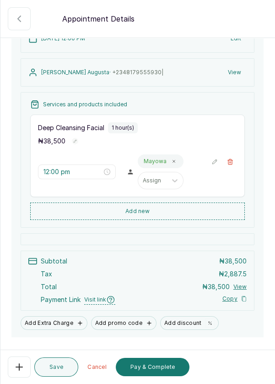
click at [187, 320] on button "Add discount" at bounding box center [189, 323] width 59 height 14
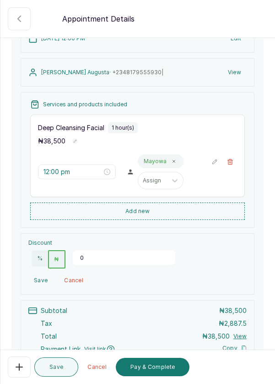
click at [88, 257] on input "0" at bounding box center [124, 257] width 103 height 15
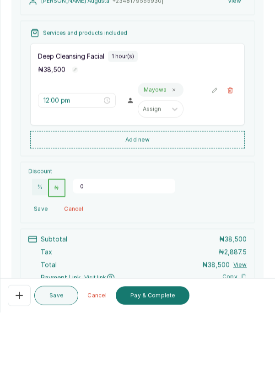
scroll to position [6, 0]
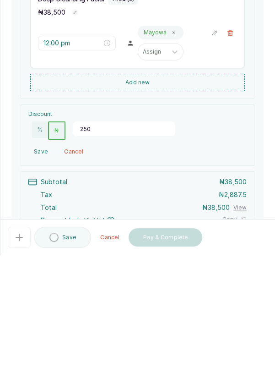
type input "2500"
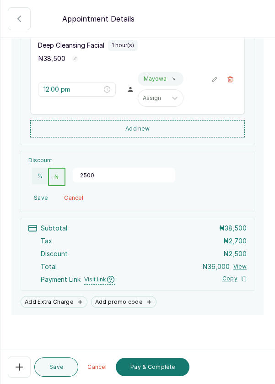
click at [152, 368] on button "Pay & Complete" at bounding box center [153, 367] width 74 height 18
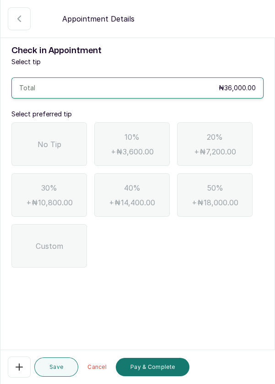
scroll to position [0, 0]
click at [50, 147] on span "No Tip" at bounding box center [50, 144] width 24 height 11
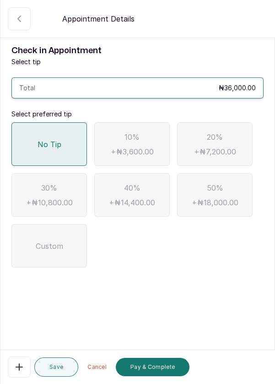
click at [149, 367] on button "Pay & Complete" at bounding box center [153, 367] width 74 height 18
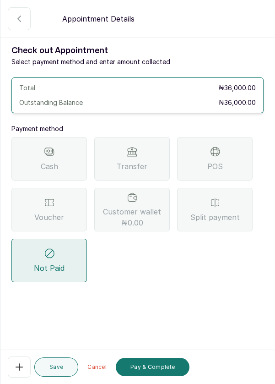
click at [52, 208] on div "Voucher" at bounding box center [49, 210] width 76 height 44
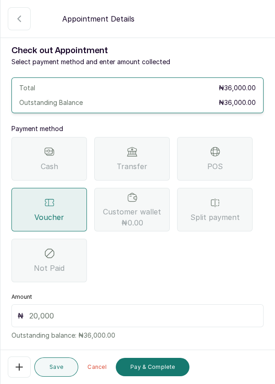
click at [59, 310] on input "text" at bounding box center [143, 315] width 229 height 11
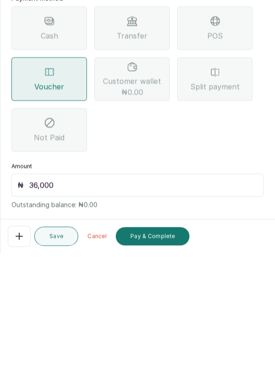
scroll to position [6, 0]
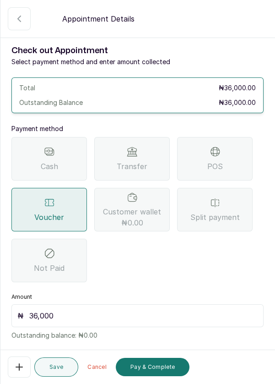
type input "36,000"
click at [160, 365] on button "Pay & Complete" at bounding box center [153, 367] width 74 height 18
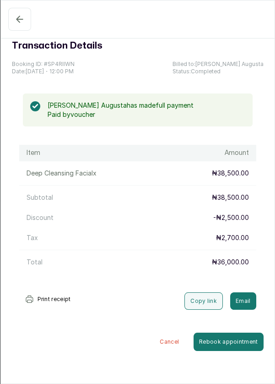
click at [21, 15] on icon "button" at bounding box center [19, 19] width 11 height 11
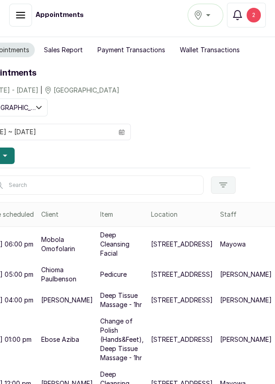
scroll to position [0, 0]
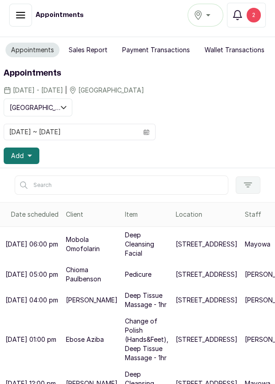
click at [15, 153] on span "Add" at bounding box center [17, 155] width 13 height 9
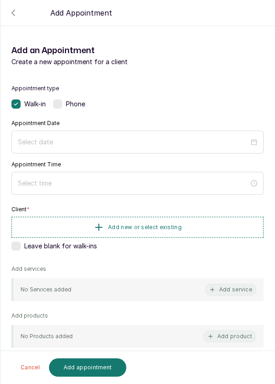
click at [65, 104] on div "Phone" at bounding box center [69, 103] width 32 height 9
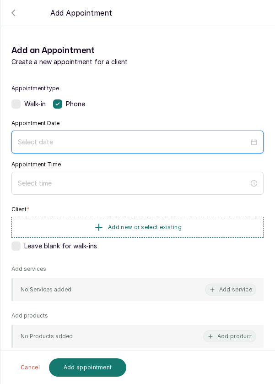
click at [104, 139] on input at bounding box center [133, 142] width 231 height 10
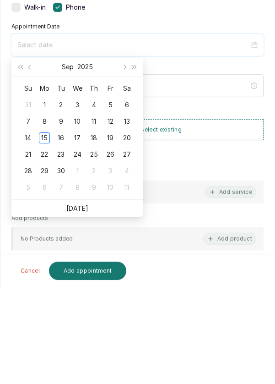
scroll to position [6, 0]
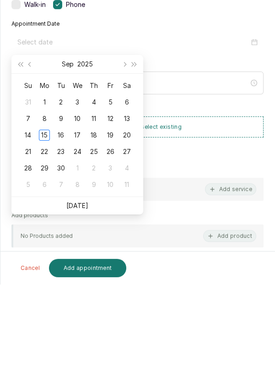
click at [83, 303] on link "[DATE]" at bounding box center [77, 305] width 22 height 8
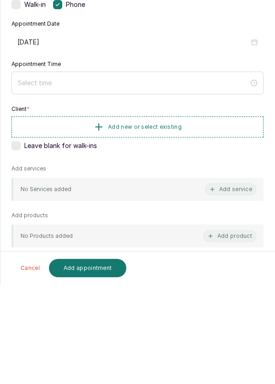
type input "[DATE]"
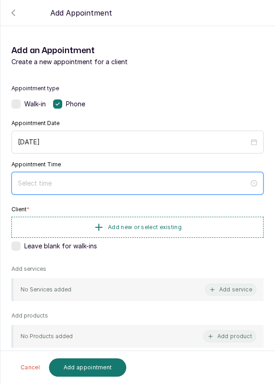
click at [71, 185] on input at bounding box center [133, 183] width 231 height 10
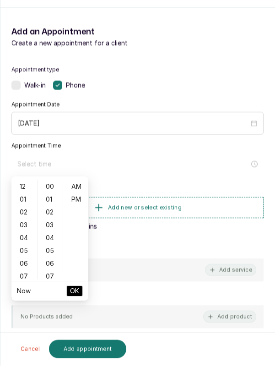
click at [27, 230] on div "02" at bounding box center [24, 231] width 22 height 13
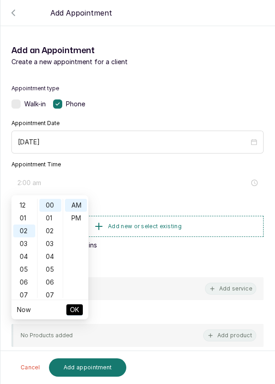
scroll to position [26, 0]
click at [80, 218] on div "PM" at bounding box center [76, 218] width 22 height 13
type input "2:00 pm"
click at [76, 312] on span "OK" at bounding box center [74, 309] width 9 height 17
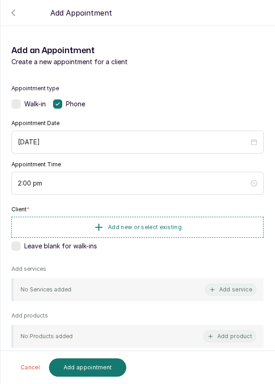
click at [137, 230] on button "Add new or select existing" at bounding box center [137, 227] width 252 height 21
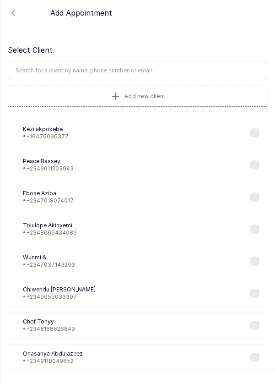
click at [65, 99] on button "Add new client" at bounding box center [138, 96] width 260 height 21
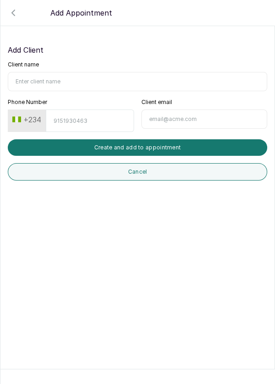
click at [43, 79] on input "Client name" at bounding box center [138, 81] width 260 height 19
type input "Pt [DATE] Dopamu"
click at [67, 123] on input "Phone Number" at bounding box center [90, 121] width 88 height 22
type input "7064953912"
click at [154, 152] on button "Create and add to appointment" at bounding box center [138, 147] width 260 height 16
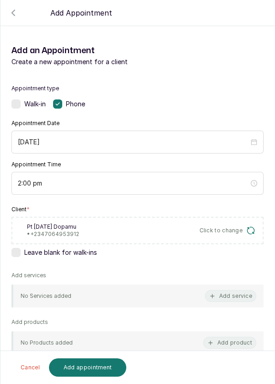
click at [245, 293] on button "Add service" at bounding box center [230, 296] width 51 height 12
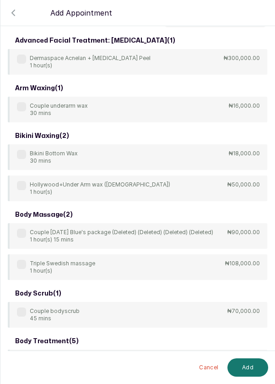
scroll to position [0, 0]
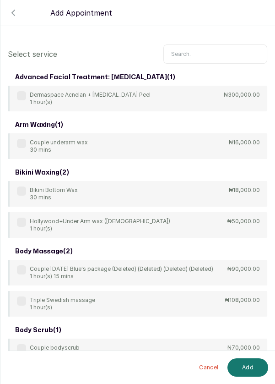
click at [199, 56] on input "text" at bounding box center [216, 53] width 104 height 19
click at [188, 55] on input "text" at bounding box center [216, 53] width 104 height 19
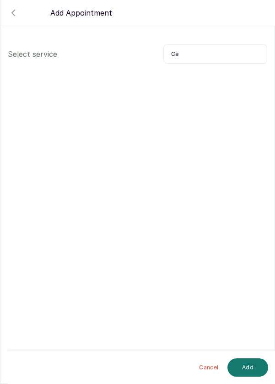
type input "C"
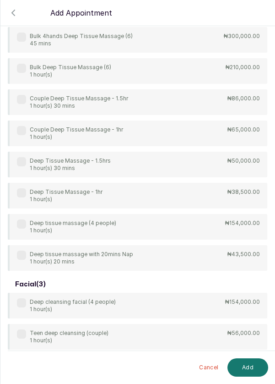
scroll to position [90, 0]
click at [23, 193] on div "4Hands Deep Tissue Massage 45 mins ₦55,000.00 Bulk 4hands Deep Tissue Massage (…" at bounding box center [138, 132] width 260 height 275
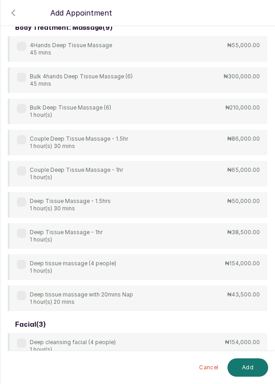
click at [22, 233] on label at bounding box center [21, 233] width 9 height 9
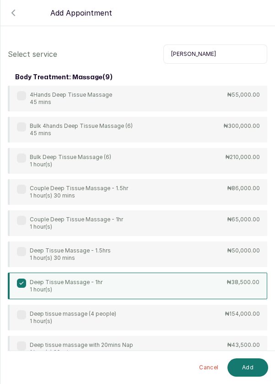
scroll to position [0, 0]
click at [190, 56] on input "[PERSON_NAME]" at bounding box center [216, 53] width 104 height 19
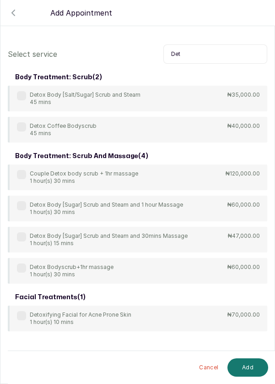
type input "Det"
click at [16, 95] on div "Detox Body [Salt/Sugar] Scrub and Steam 45 mins ₦35,000.00" at bounding box center [138, 99] width 260 height 26
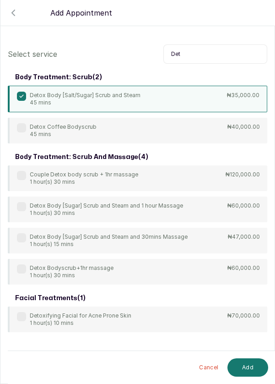
click at [248, 365] on button "Add" at bounding box center [248, 367] width 41 height 18
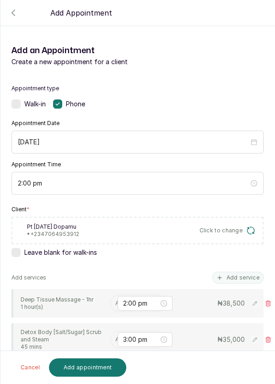
click at [115, 301] on input "text" at bounding box center [115, 303] width 1 height 6
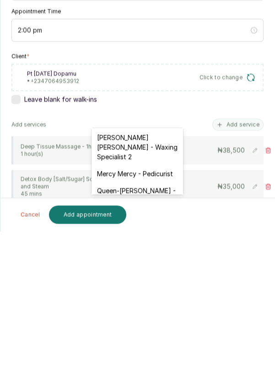
scroll to position [160, 0]
click at [149, 298] on div "[PERSON_NAME] [PERSON_NAME] - Waxing Specialist 2" at bounding box center [138, 300] width 92 height 36
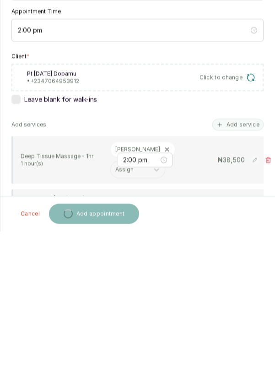
scroll to position [6, 0]
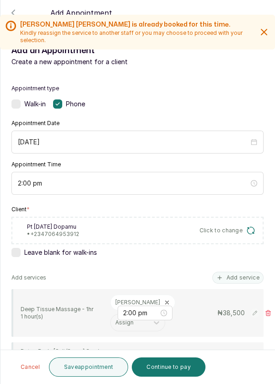
click at [115, 356] on input "text" at bounding box center [115, 359] width 1 height 6
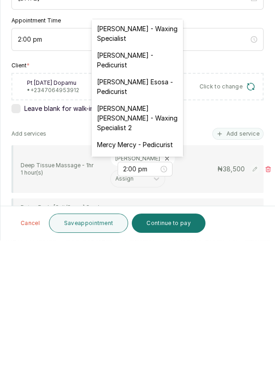
scroll to position [82, 0]
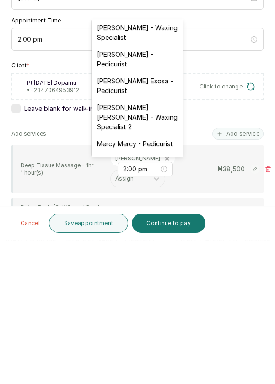
click at [148, 258] on div "[PERSON_NAME] [PERSON_NAME] - Waxing Specialist 2" at bounding box center [138, 261] width 92 height 36
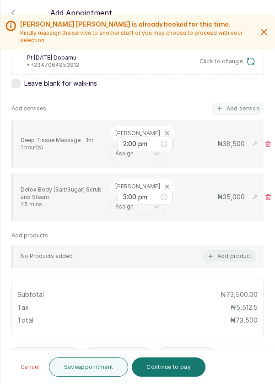
scroll to position [231, 0]
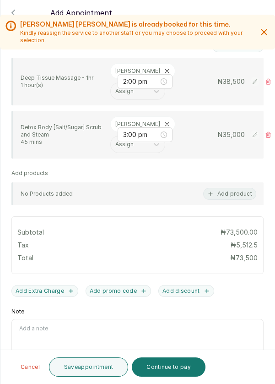
click at [170, 369] on button "Continue to pay" at bounding box center [169, 366] width 74 height 19
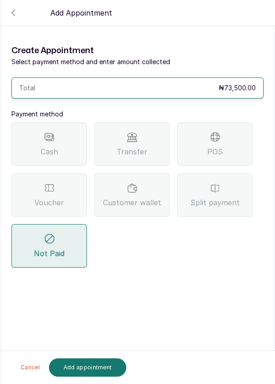
scroll to position [0, 0]
click at [218, 197] on span "Split payment" at bounding box center [215, 202] width 49 height 11
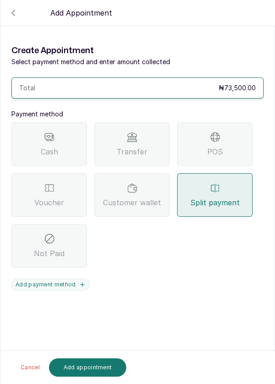
click at [53, 279] on button "Add payment method" at bounding box center [50, 285] width 78 height 12
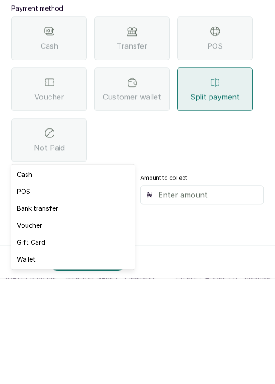
scroll to position [6, 0]
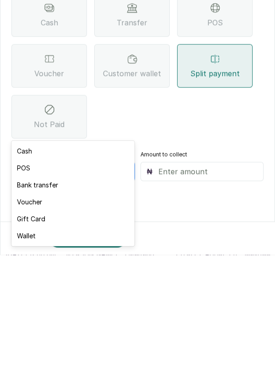
click at [36, 334] on div "Voucher" at bounding box center [72, 331] width 123 height 17
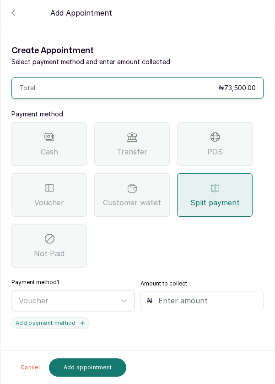
click at [172, 295] on input "text" at bounding box center [209, 300] width 100 height 11
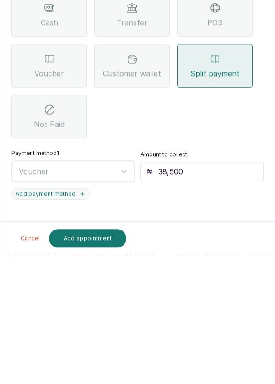
type input "38,500"
click at [61, 317] on button "Add payment method" at bounding box center [50, 323] width 78 height 12
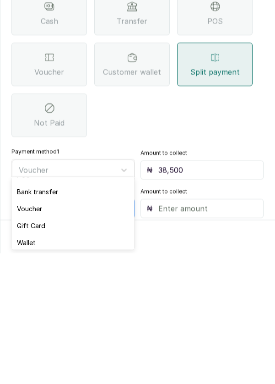
scroll to position [30, 0]
click at [54, 323] on div "Bank transfer" at bounding box center [72, 321] width 123 height 17
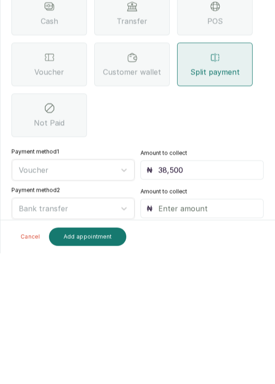
scroll to position [6, 0]
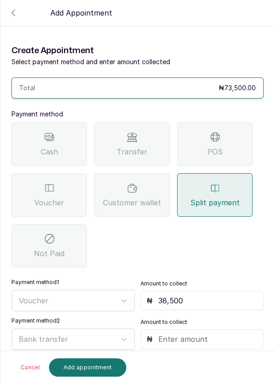
click at [164, 334] on input "text" at bounding box center [209, 339] width 100 height 11
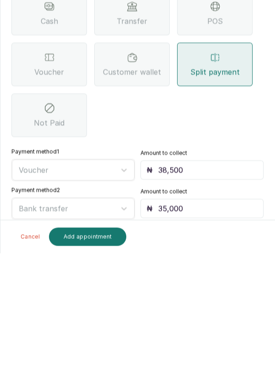
scroll to position [3, 0]
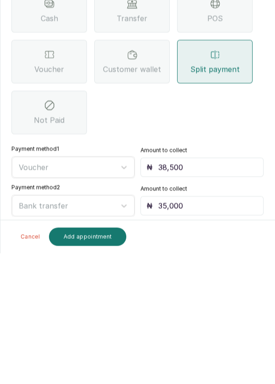
type input "35,000"
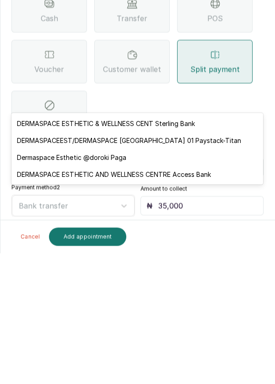
click at [200, 272] on div "DERMASPACEEST/DERMASPACE [GEOGRAPHIC_DATA] 01 Paystack-Titan" at bounding box center [137, 271] width 252 height 17
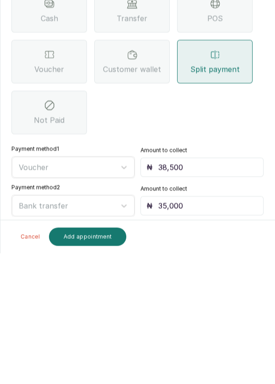
scroll to position [6, 0]
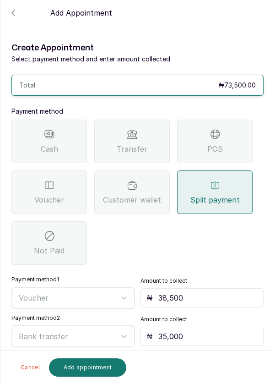
click at [93, 366] on button "Add appointment" at bounding box center [88, 367] width 78 height 18
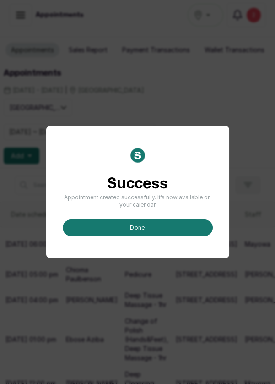
click at [144, 236] on button "done" at bounding box center [138, 227] width 150 height 16
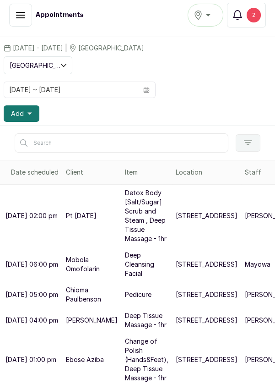
scroll to position [44, 0]
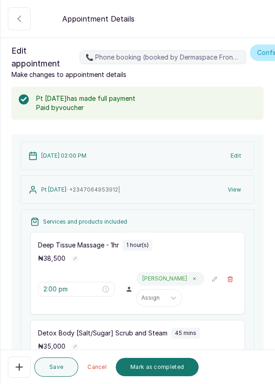
click at [160, 367] on button "Mark as completed" at bounding box center [157, 367] width 83 height 18
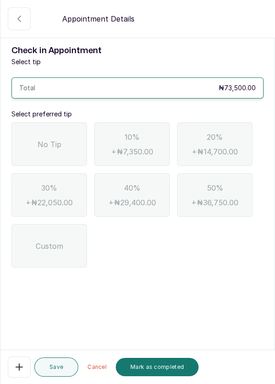
click at [44, 145] on span "No Tip" at bounding box center [50, 144] width 24 height 11
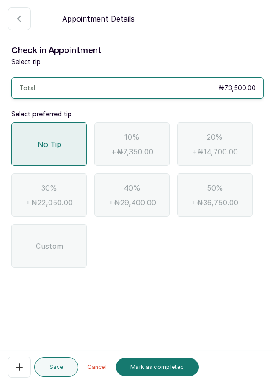
click at [159, 367] on button "Mark as completed" at bounding box center [157, 367] width 83 height 18
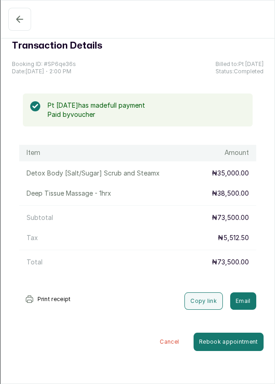
click at [14, 27] on button "Completed" at bounding box center [19, 19] width 23 height 23
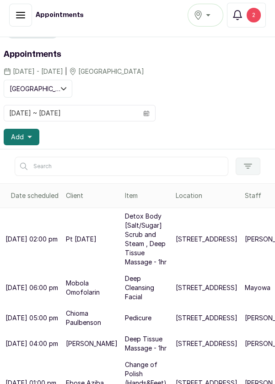
scroll to position [0, 0]
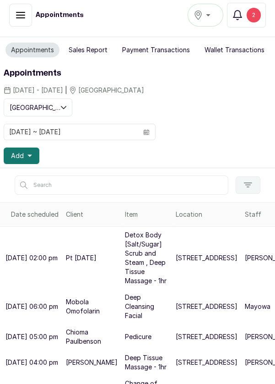
click at [259, 19] on div "2" at bounding box center [254, 15] width 14 height 15
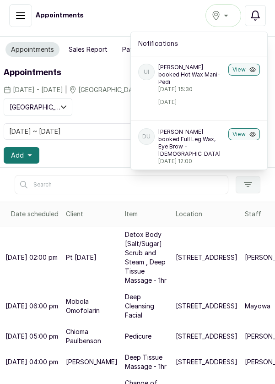
scroll to position [5, 0]
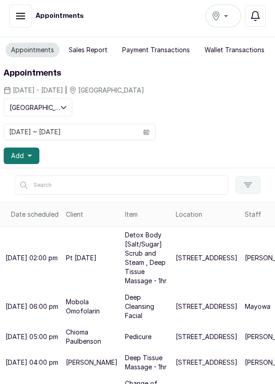
click at [33, 158] on button "Add" at bounding box center [22, 156] width 36 height 16
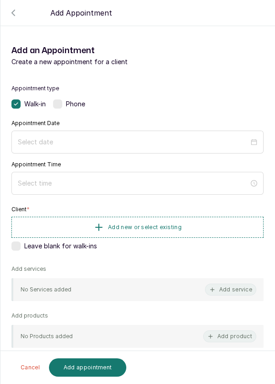
click at [62, 102] on label at bounding box center [57, 103] width 9 height 9
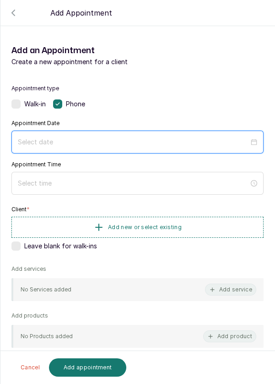
click at [55, 145] on input at bounding box center [133, 142] width 231 height 10
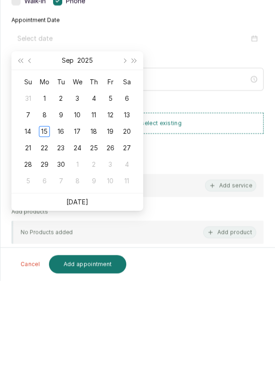
click at [81, 304] on link "[DATE]" at bounding box center [77, 305] width 22 height 8
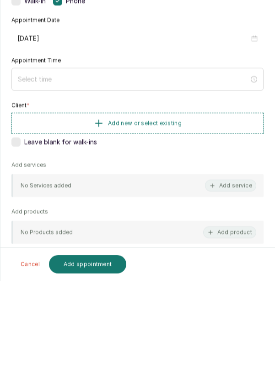
type input "[DATE]"
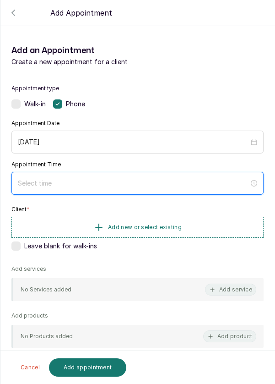
click at [66, 185] on input at bounding box center [133, 183] width 231 height 10
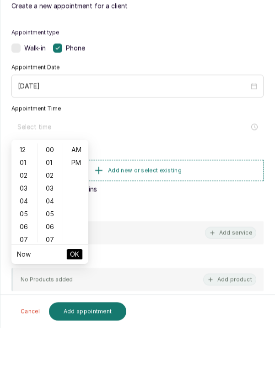
click at [23, 269] on div "05" at bounding box center [24, 269] width 22 height 13
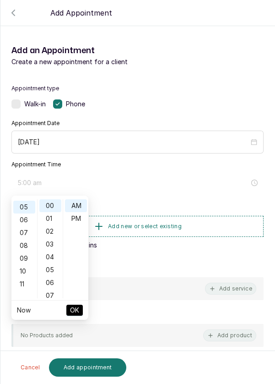
scroll to position [64, 0]
click at [82, 218] on div "PM" at bounding box center [76, 218] width 22 height 13
type input "5:00 pm"
click at [72, 311] on span "OK" at bounding box center [74, 309] width 9 height 17
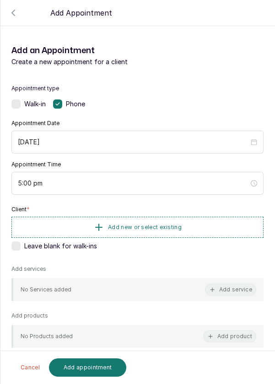
click at [126, 225] on span "Add new or select existing" at bounding box center [145, 227] width 74 height 7
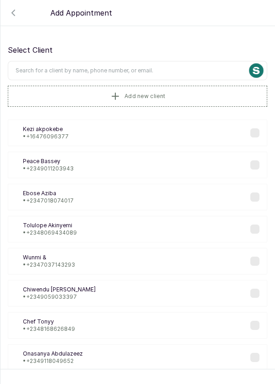
click at [40, 70] on input "text" at bounding box center [138, 70] width 260 height 19
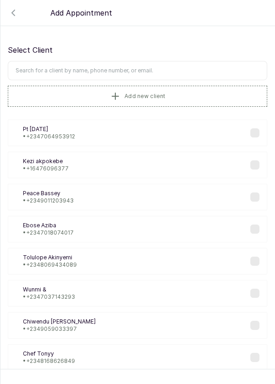
click at [104, 94] on button "Add new client" at bounding box center [138, 96] width 260 height 21
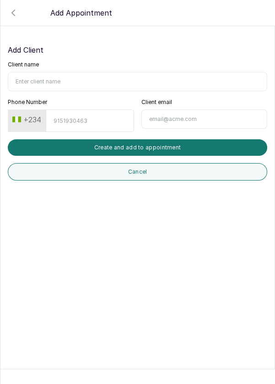
click at [33, 78] on input "Client name" at bounding box center [138, 81] width 260 height 19
type input "Adedamola Oluwabitan"
click at [90, 121] on input "Phone Number" at bounding box center [90, 121] width 88 height 22
type input "8189714098"
click at [154, 143] on button "Create and add to appointment" at bounding box center [138, 147] width 260 height 16
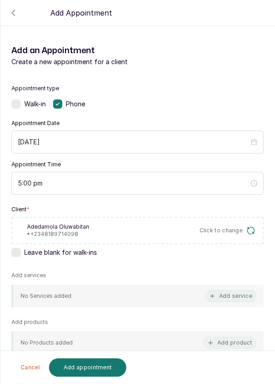
click at [238, 294] on button "Add service" at bounding box center [230, 296] width 51 height 12
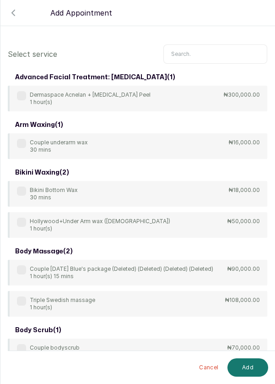
scroll to position [0, 0]
click at [189, 53] on input "text" at bounding box center [216, 53] width 104 height 19
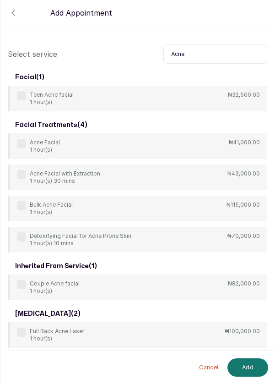
type input "Acne"
click at [24, 137] on div "Acne Facial 1 hour(s) ₦41,000.00" at bounding box center [138, 146] width 260 height 26
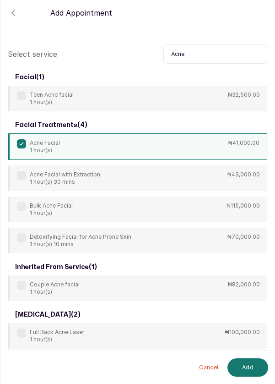
click at [239, 367] on button "Add" at bounding box center [248, 367] width 41 height 18
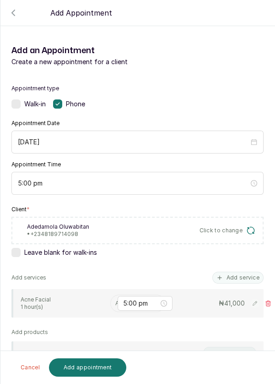
click at [115, 300] on input "text" at bounding box center [115, 303] width 1 height 6
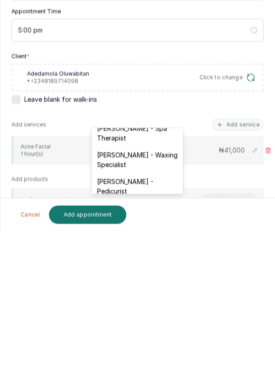
scroll to position [68, 0]
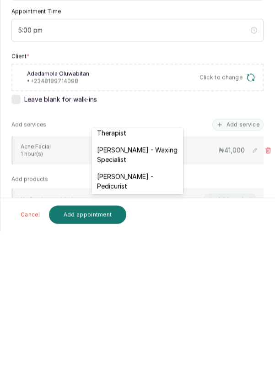
click at [134, 308] on div "[PERSON_NAME] - Waxing Specialist" at bounding box center [138, 307] width 92 height 27
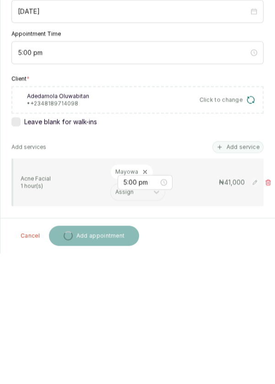
scroll to position [5, 0]
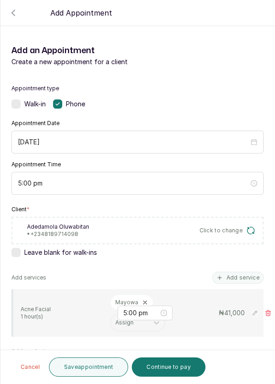
click at [169, 371] on button "Continue to pay" at bounding box center [169, 366] width 74 height 19
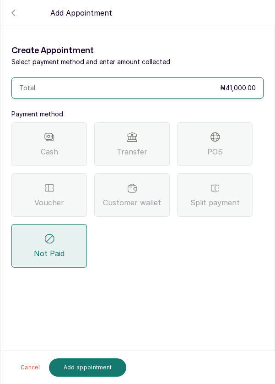
click at [234, 122] on div "POS" at bounding box center [215, 144] width 76 height 44
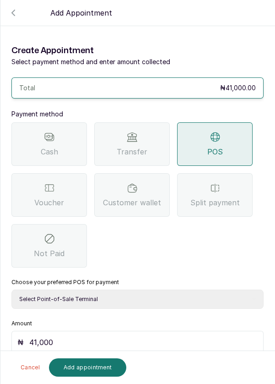
click at [121, 290] on select "Select Point-of-Sale Terminal Pos- Flutterwave Zenith Bank POS - Paga Paga POS …" at bounding box center [137, 299] width 252 height 19
select select "ea021b39-a6bc-4e4d-b5d1-02cb72451b32"
click at [11, 290] on select "Select Point-of-Sale Terminal Pos- Flutterwave Zenith Bank POS - Paga Paga POS …" at bounding box center [137, 299] width 252 height 19
click at [79, 367] on button "Add appointment" at bounding box center [88, 367] width 78 height 18
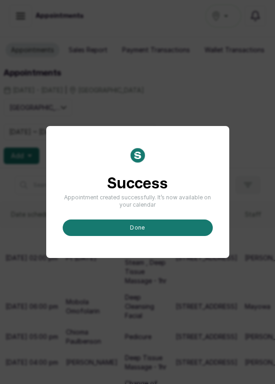
click at [133, 236] on button "done" at bounding box center [138, 227] width 150 height 16
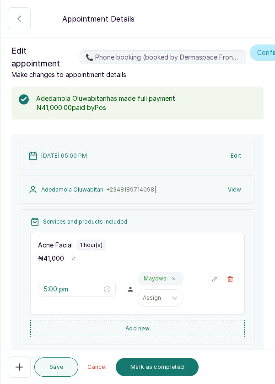
click at [153, 364] on button "Mark as completed" at bounding box center [157, 367] width 83 height 18
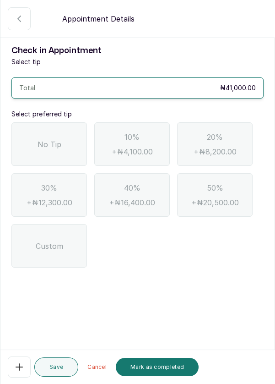
click at [38, 140] on span "No Tip" at bounding box center [50, 144] width 24 height 11
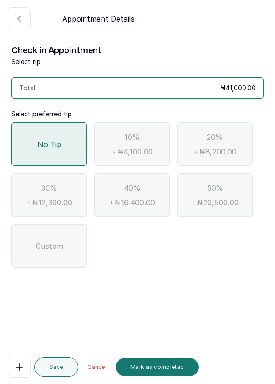
click at [167, 366] on button "Mark as completed" at bounding box center [157, 367] width 83 height 18
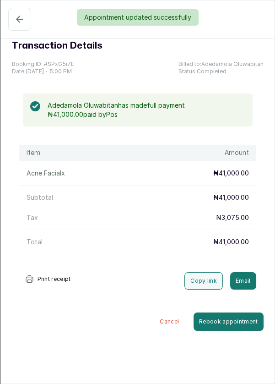
click at [17, 23] on div "Appointment updated successfully" at bounding box center [137, 17] width 275 height 16
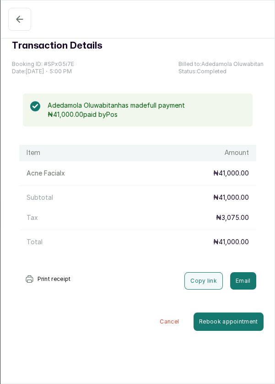
click at [17, 22] on icon "button" at bounding box center [19, 19] width 11 height 11
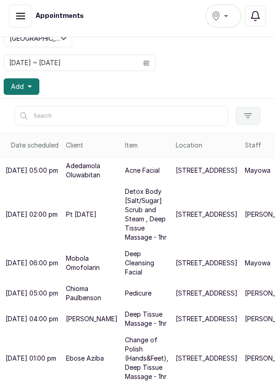
scroll to position [132, 0]
